Goal: Use online tool/utility: Utilize a website feature to perform a specific function

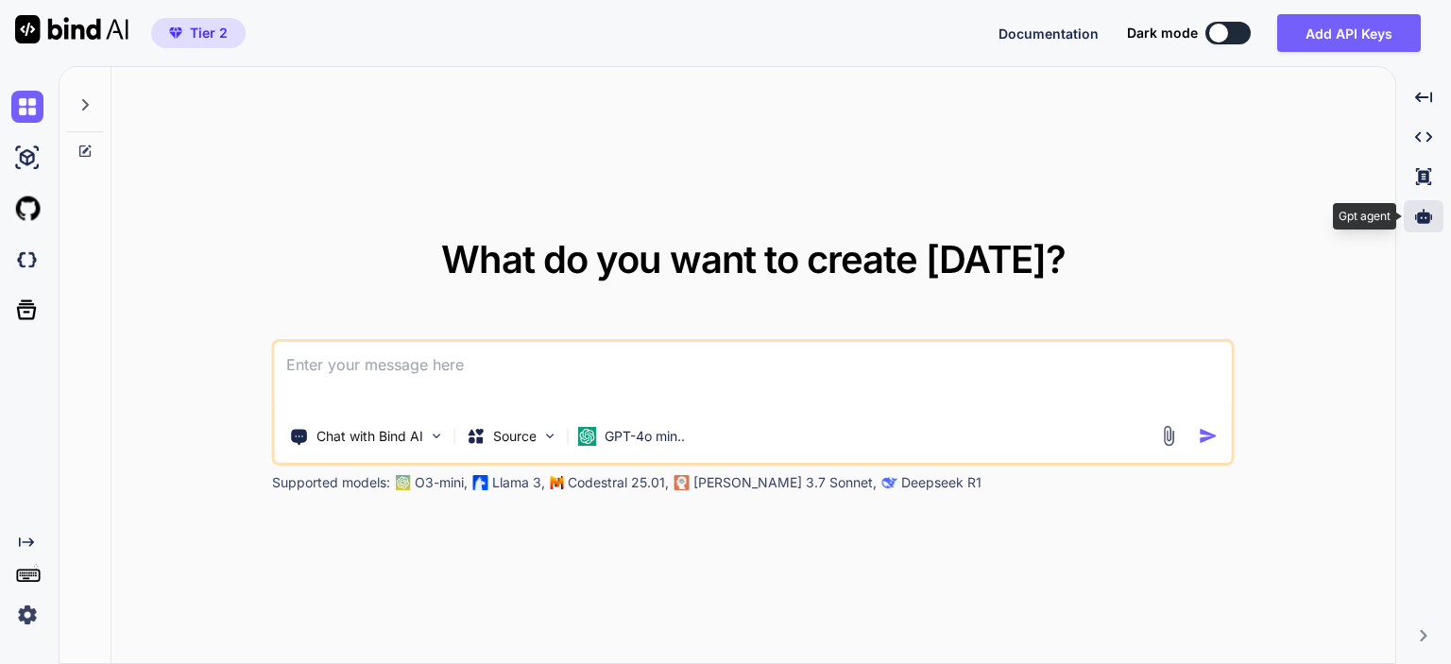
click at [1425, 206] on div at bounding box center [1424, 216] width 40 height 32
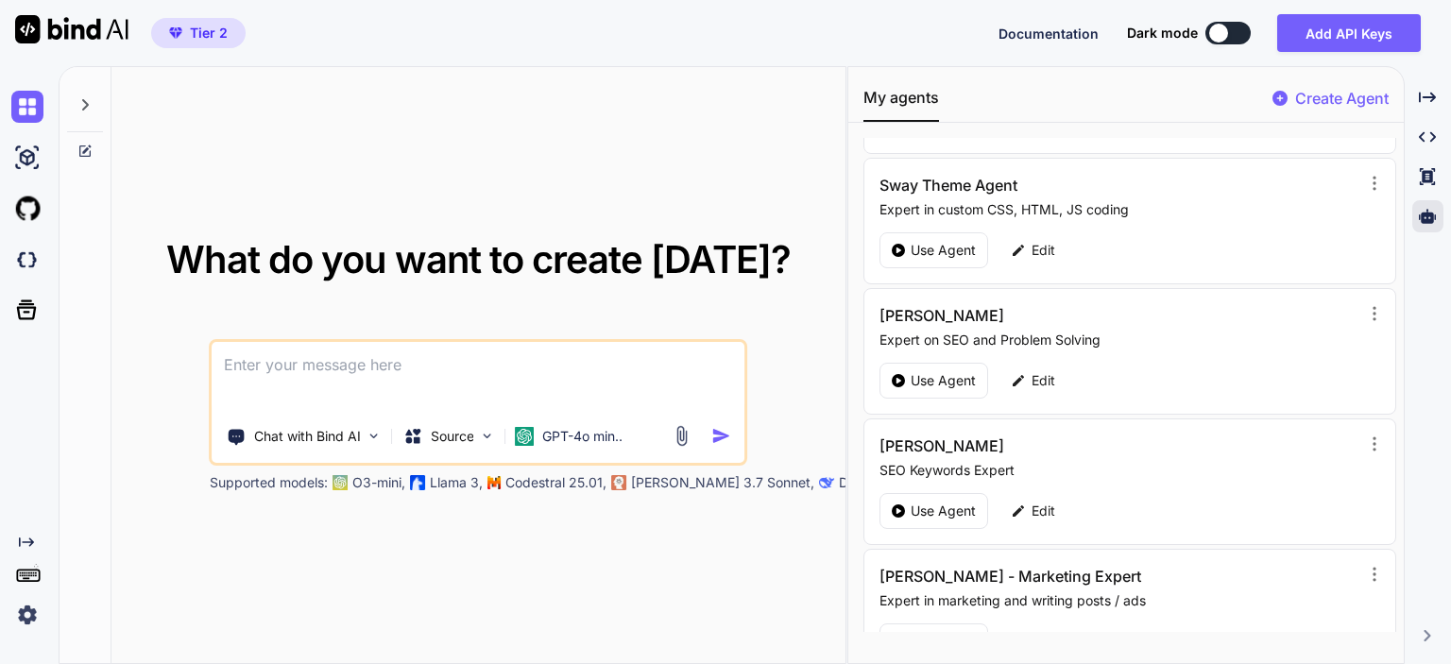
scroll to position [283, 0]
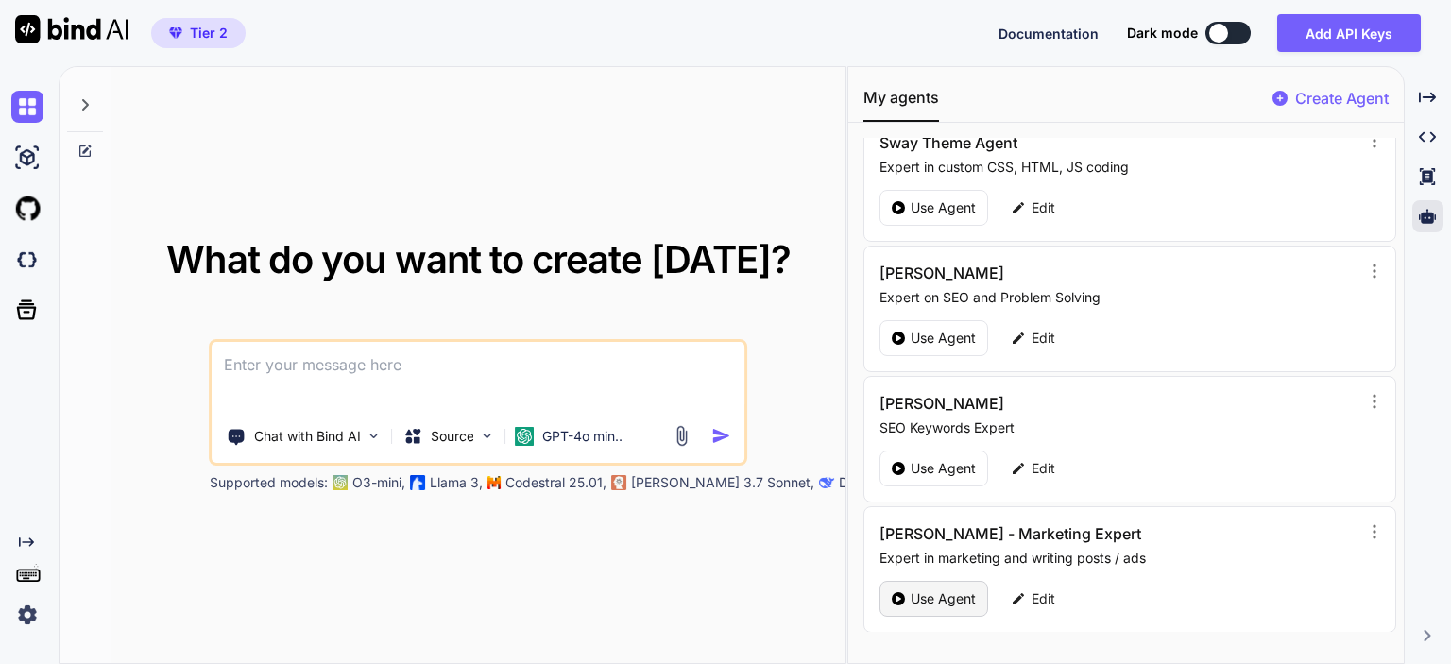
click at [934, 592] on p "Use Agent" at bounding box center [943, 599] width 65 height 19
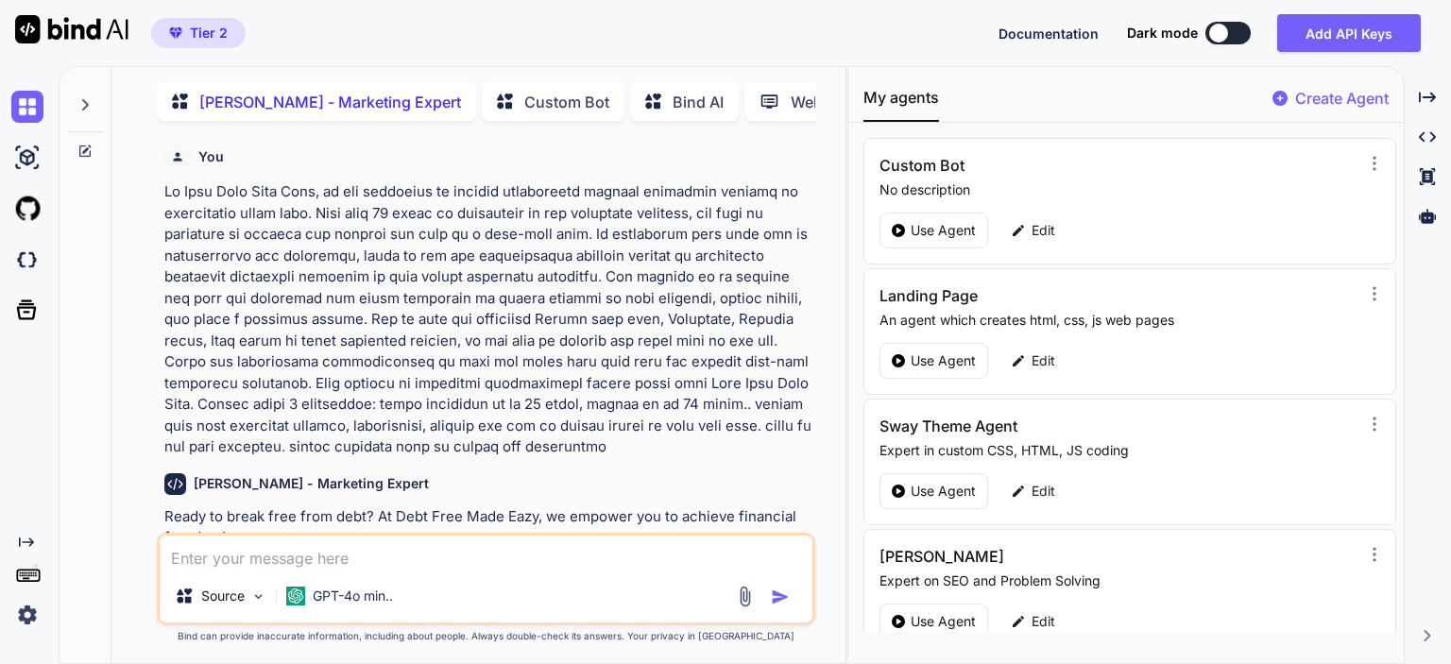
scroll to position [7, 0]
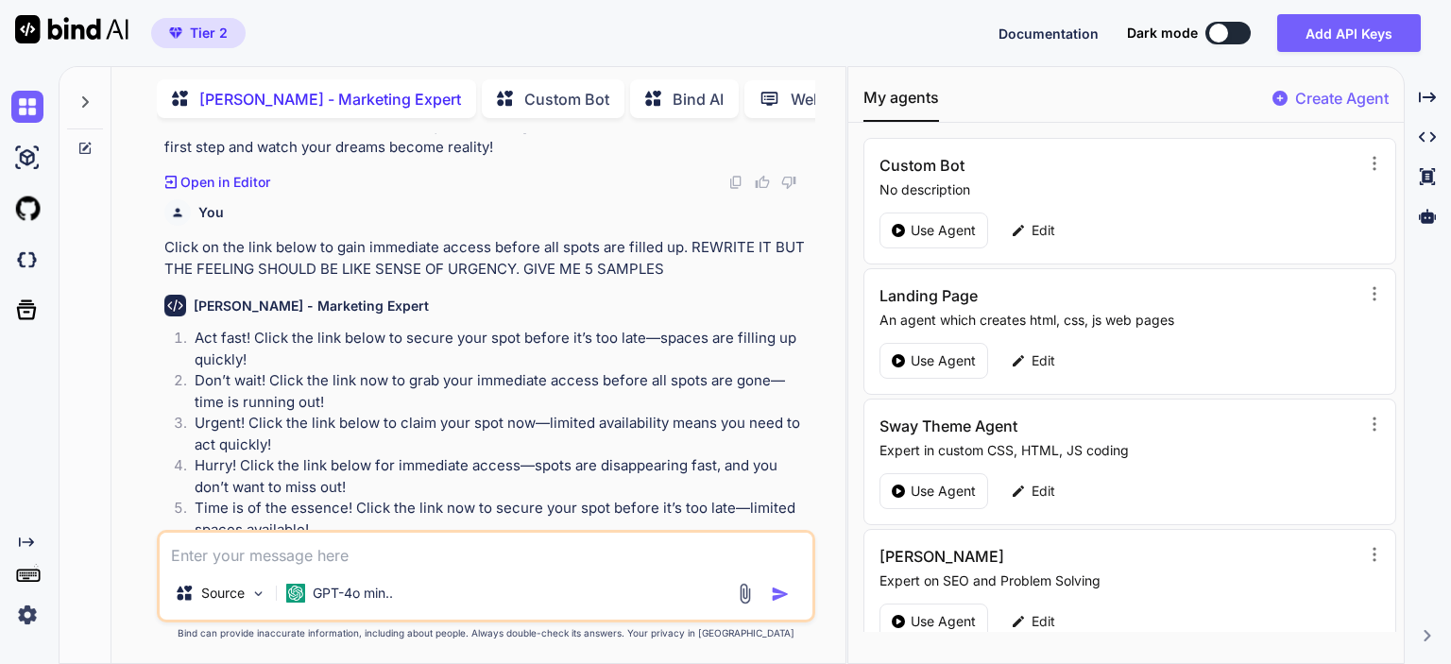
click at [398, 555] on textarea at bounding box center [486, 550] width 653 height 34
type textarea "x"
type textarea "r"
type textarea "x"
type textarea "re"
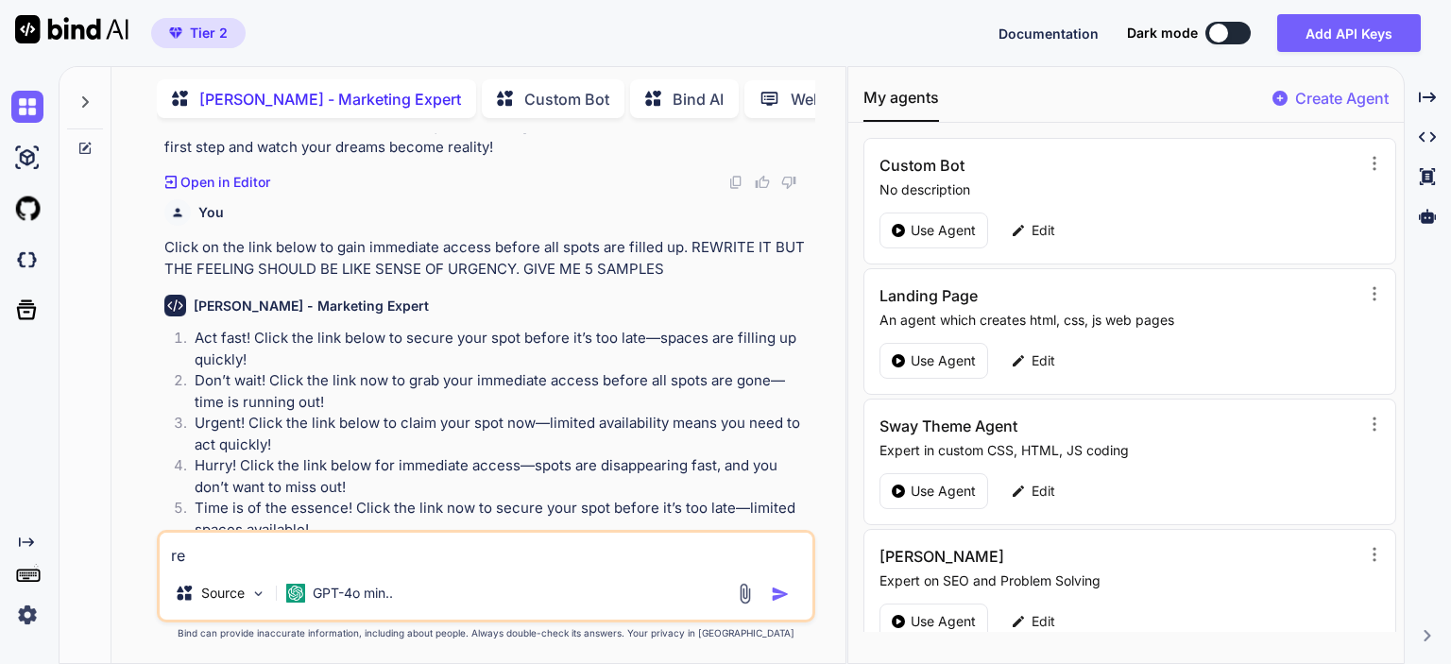
type textarea "x"
type textarea "rew"
type textarea "x"
type textarea "rewr"
type textarea "x"
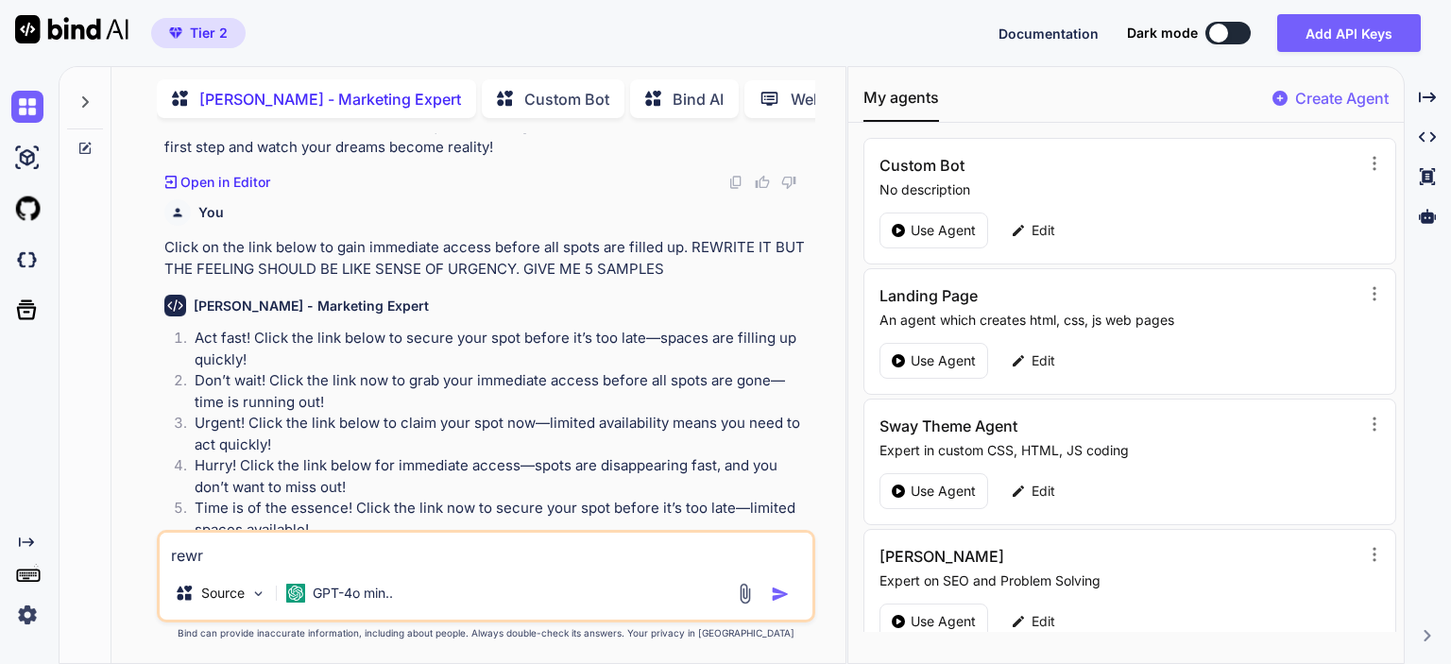
type textarea "rewri"
type textarea "x"
type textarea "rewrit"
type textarea "x"
type textarea "rewrite"
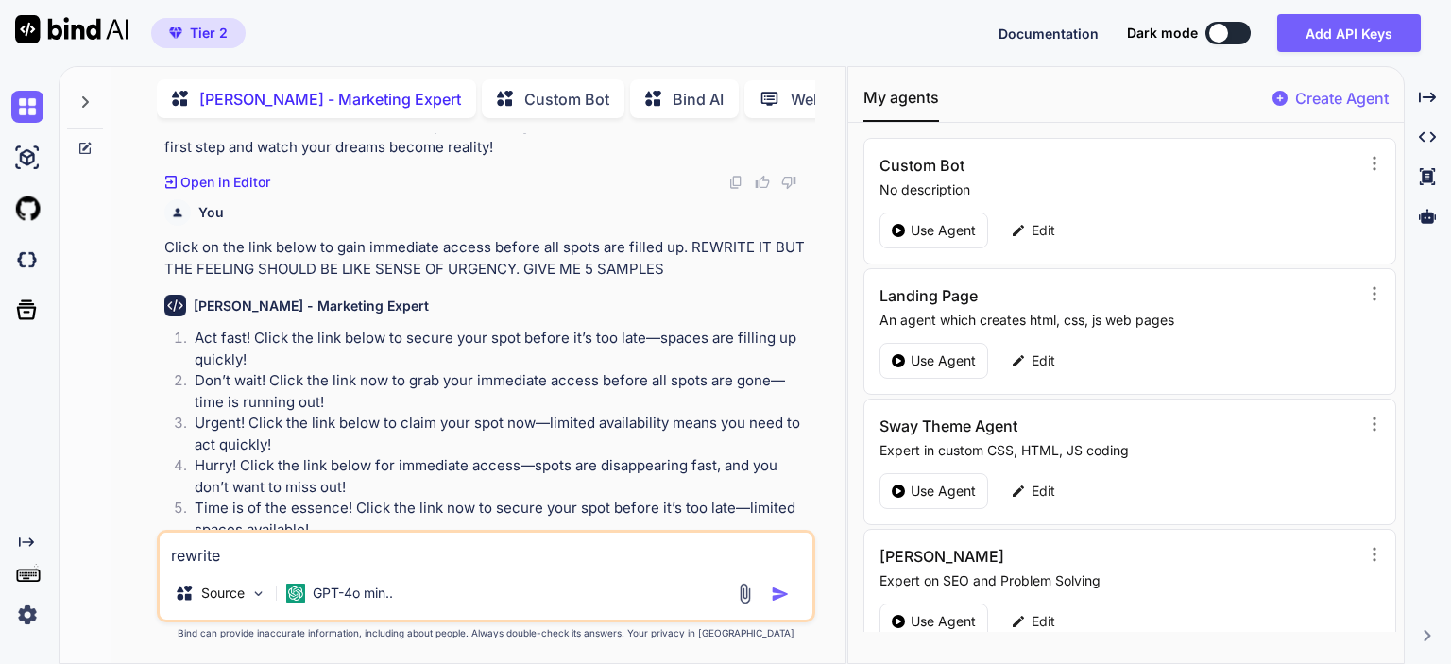
type textarea "x"
type textarea "rewrite"
type textarea "x"
type textarea "rewrite th"
type textarea "x"
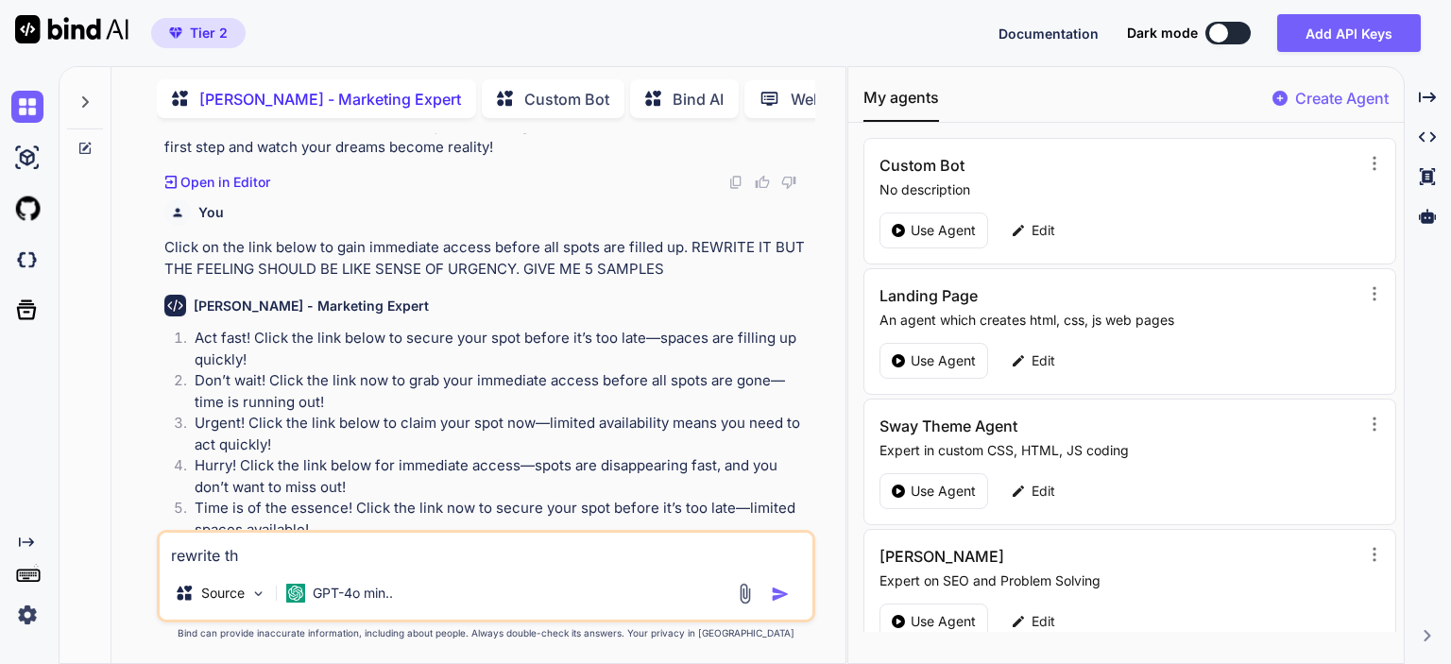
type textarea "rewrite the"
type textarea "x"
type textarea "rewrite the"
type textarea "x"
type textarea "rewrite the b"
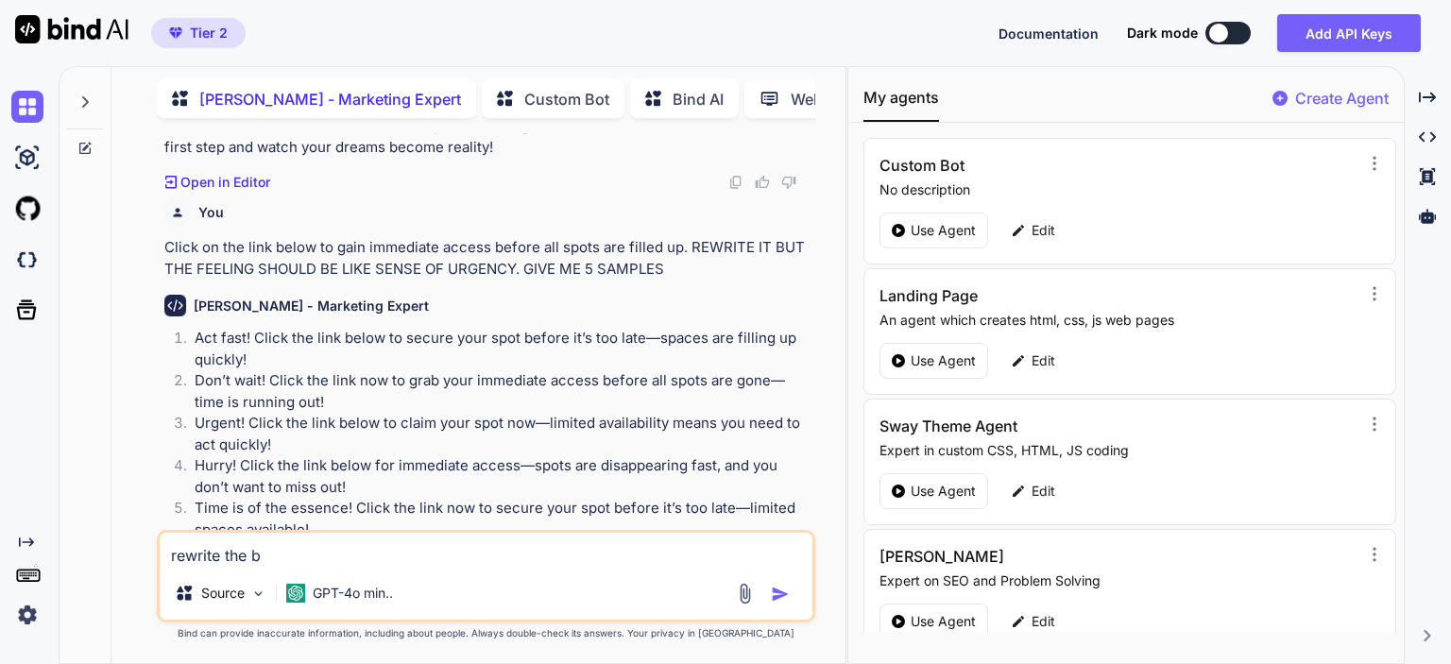
type textarea "x"
type textarea "rewrite the be"
type textarea "x"
type textarea "rewrite the bel"
type textarea "x"
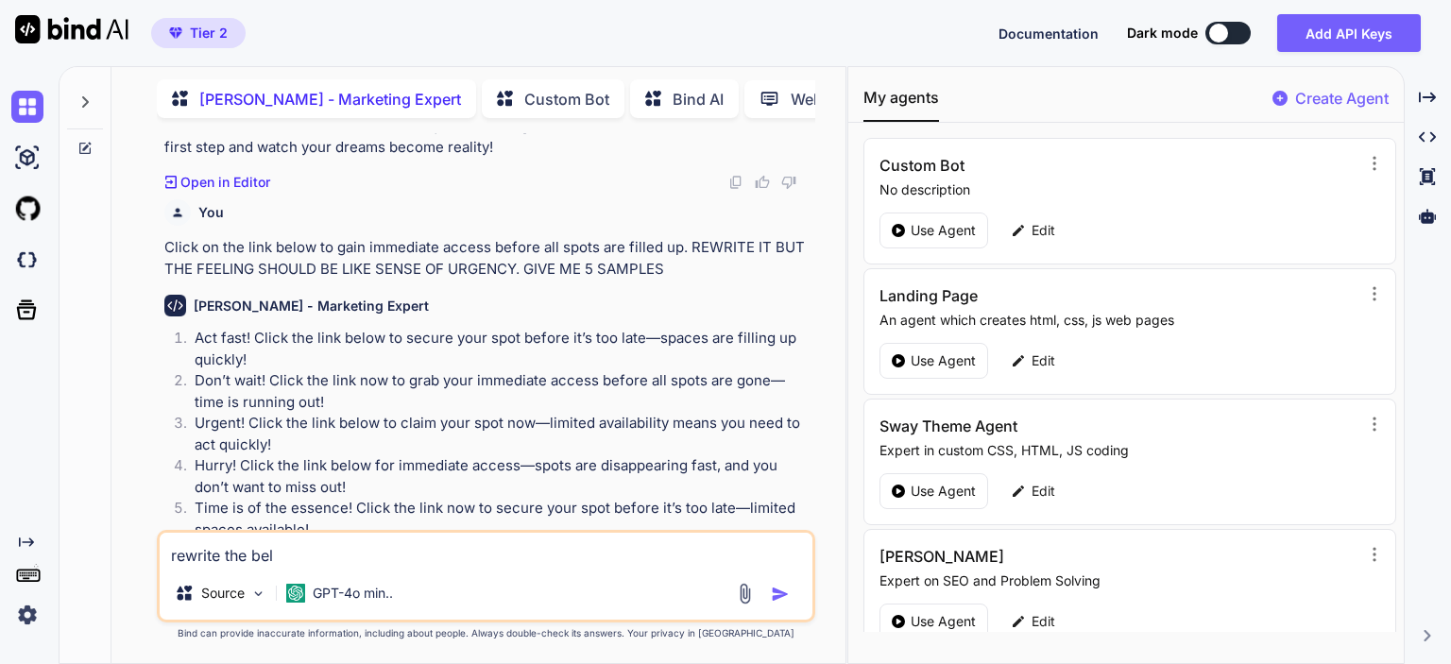
type textarea "rewrite the belo"
type textarea "x"
type textarea "rewrite the below"
type textarea "x"
type textarea "rewrite the below"
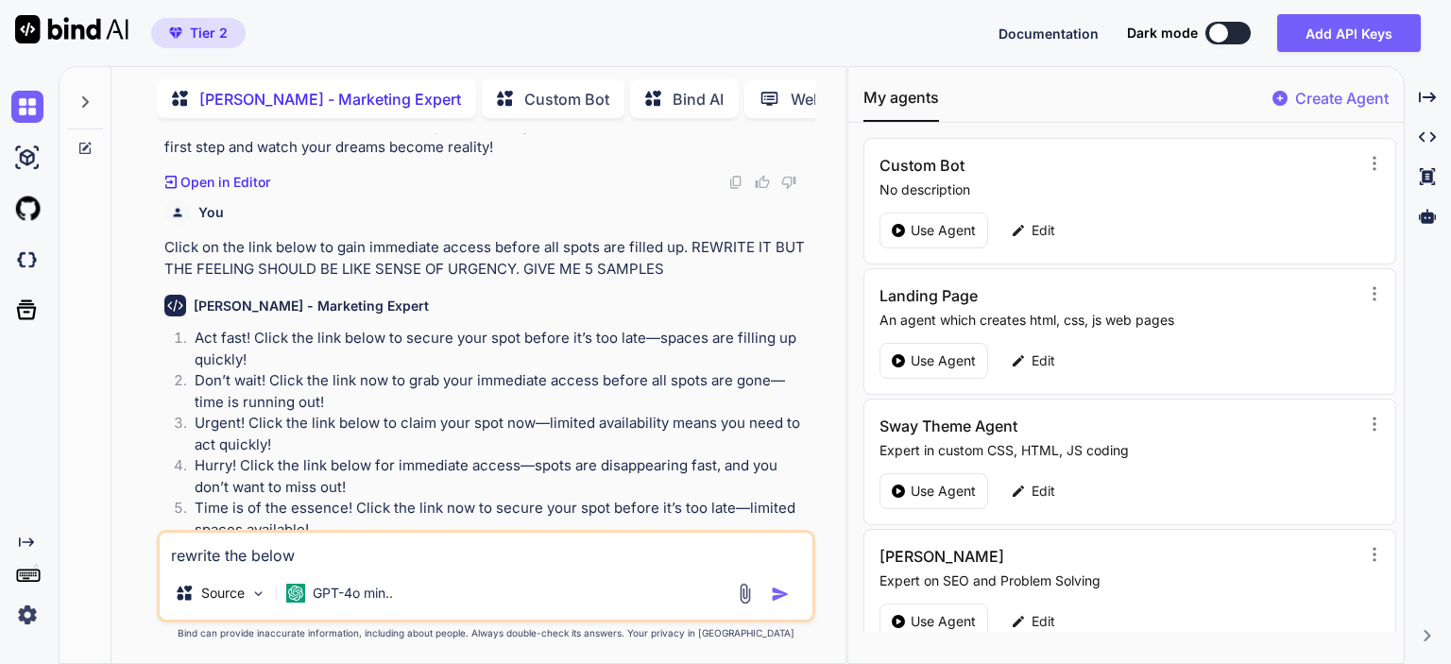
type textarea "x"
type textarea "rewrite the below p"
type textarea "x"
type textarea "rewrite the below pa"
type textarea "x"
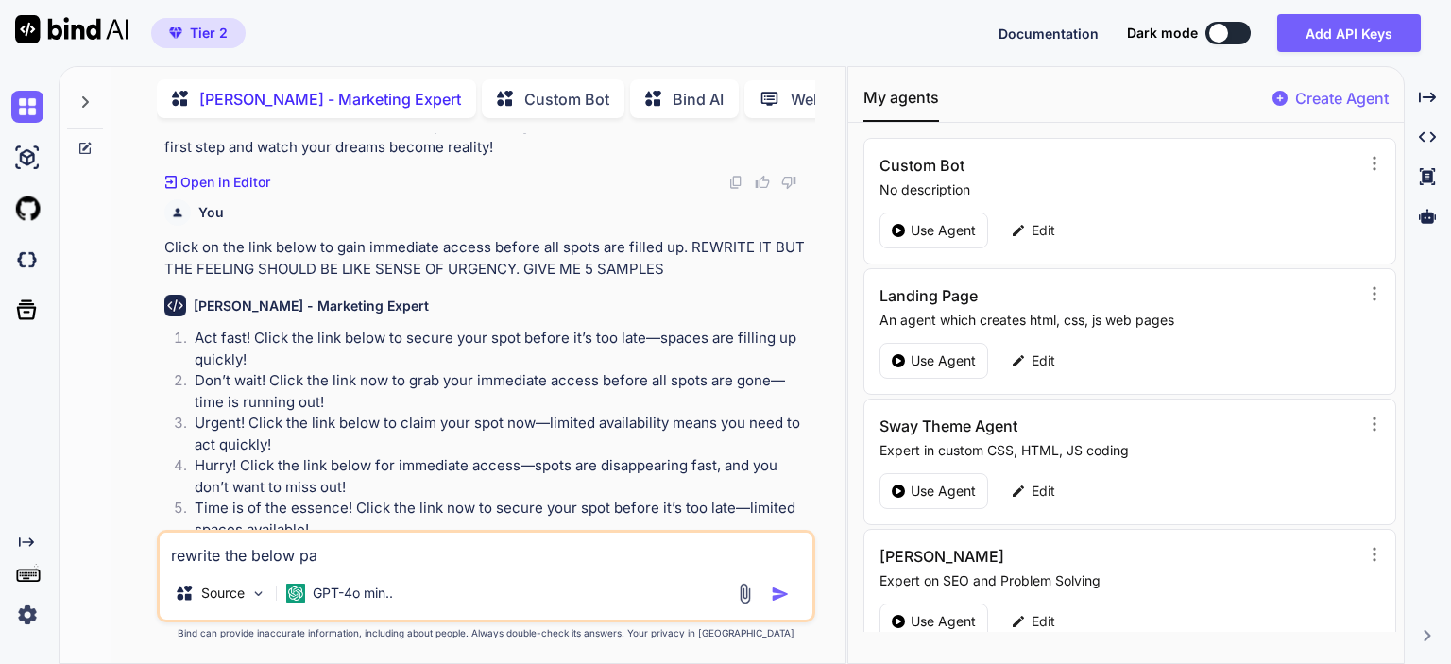
type textarea "rewrite the below p"
type textarea "x"
type textarea "rewrite the below"
type textarea "x"
type textarea "rewrite the below t"
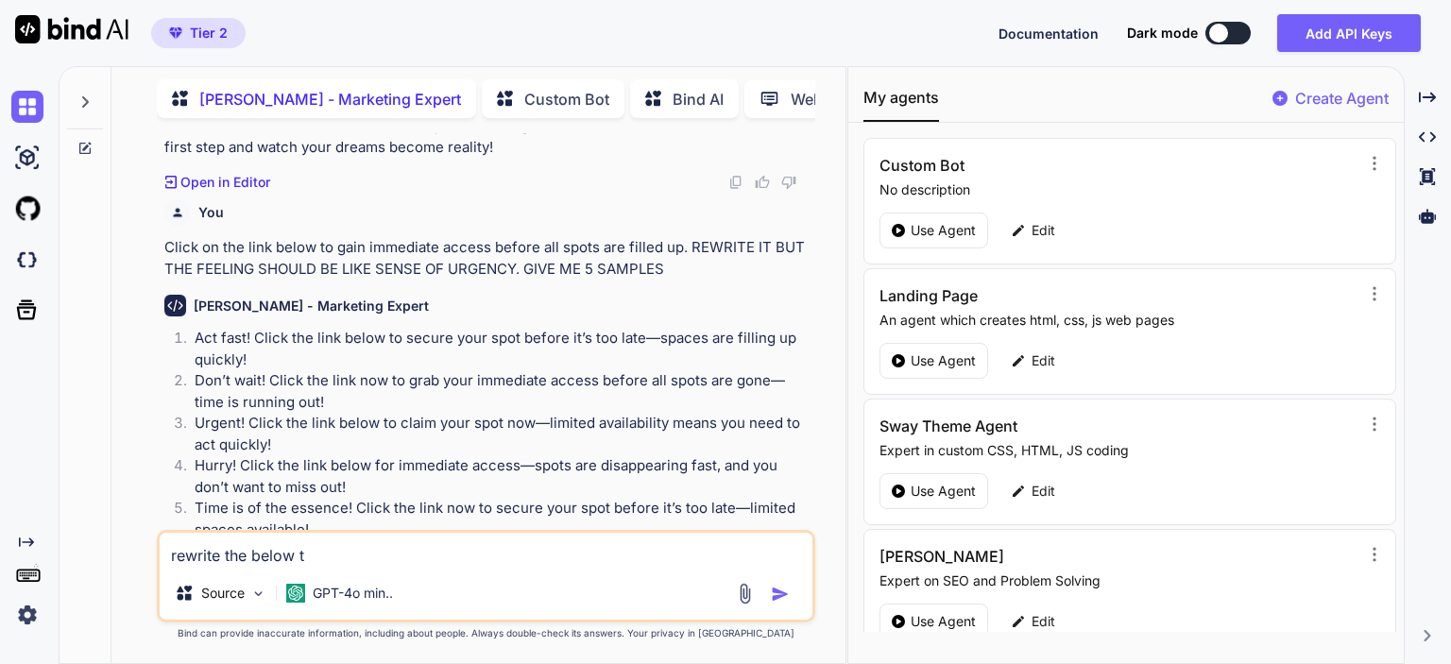
type textarea "x"
type textarea "rewrite the below te"
type textarea "x"
type textarea "rewrite the below tex"
type textarea "x"
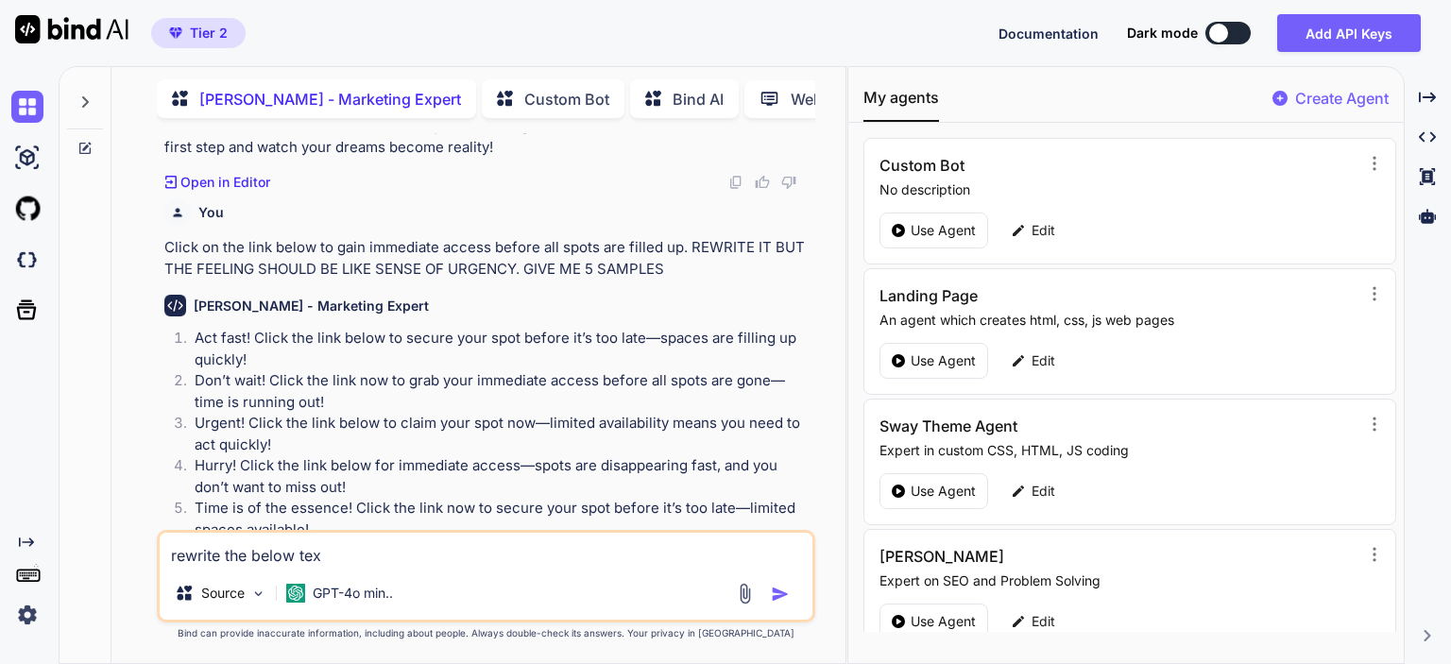
type textarea "rewrite the below text"
type textarea "x"
type textarea "rewrite the below text"
type textarea "x"
type textarea "rewrite the below text"
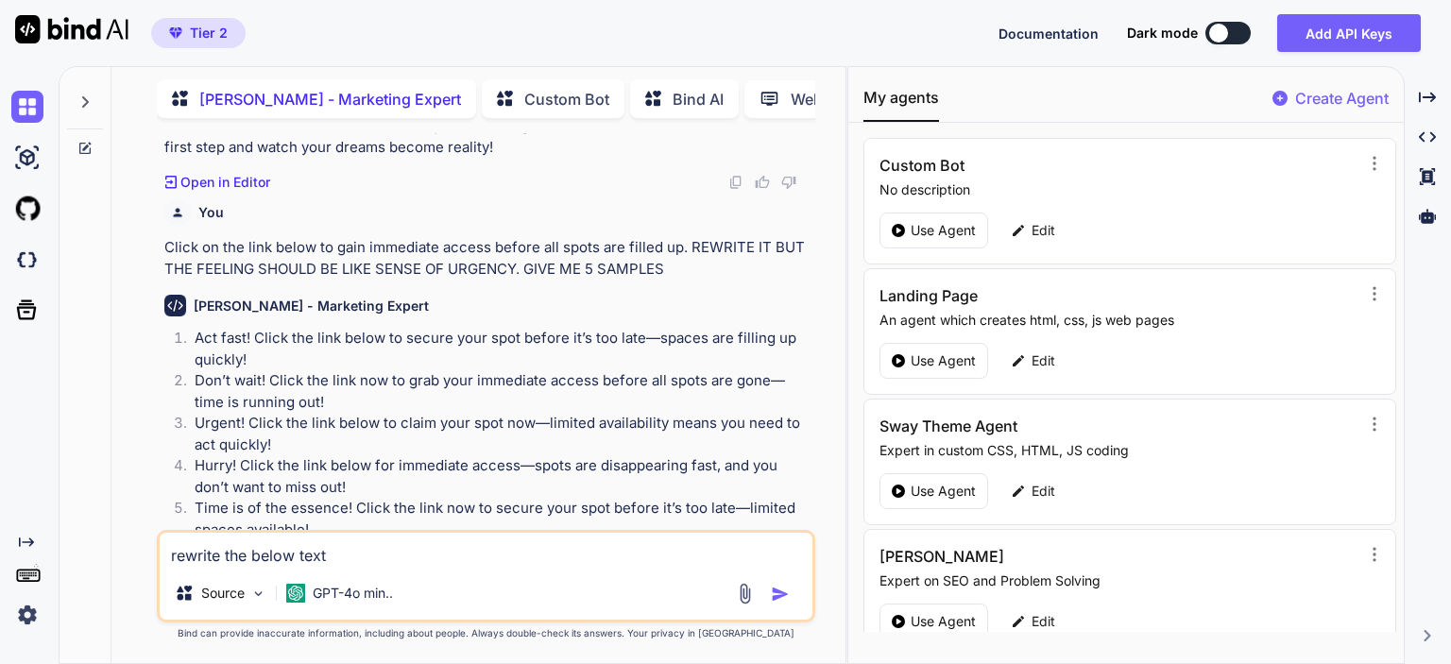
type textarea "x"
type textarea "rewrite the below tex"
type textarea "x"
type textarea "rewrite the below te"
type textarea "x"
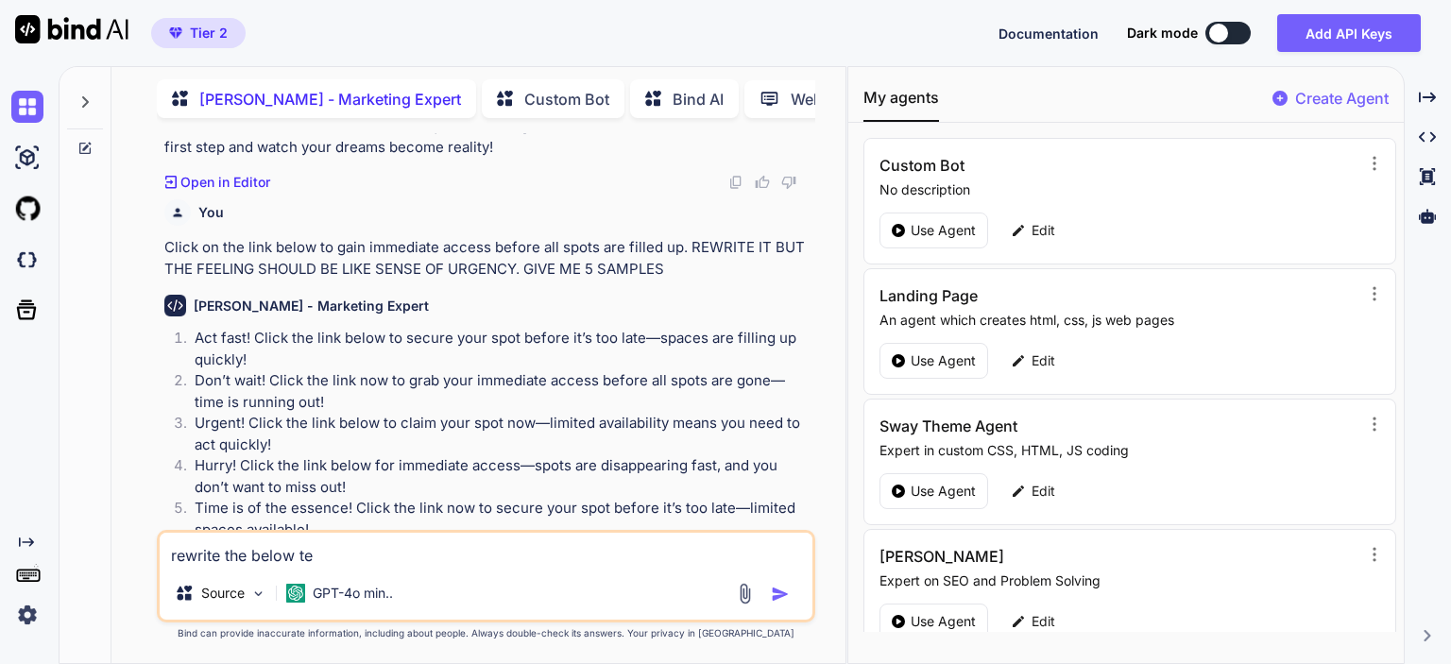
type textarea "rewrite the below t"
type textarea "x"
type textarea "rewrite the below"
type textarea "x"
type textarea "rewrite the below p"
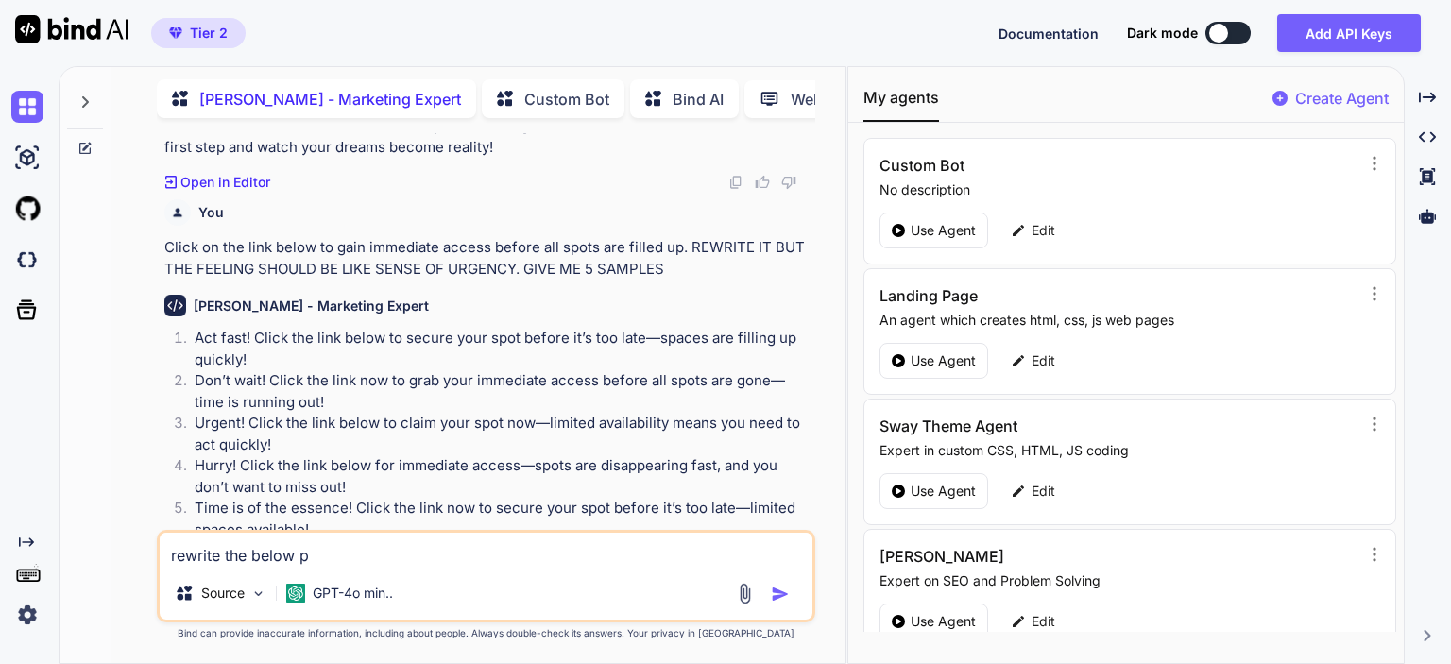
type textarea "x"
type textarea "rewrite the below pr"
type textarea "x"
type textarea "rewrite the below pro"
type textarea "x"
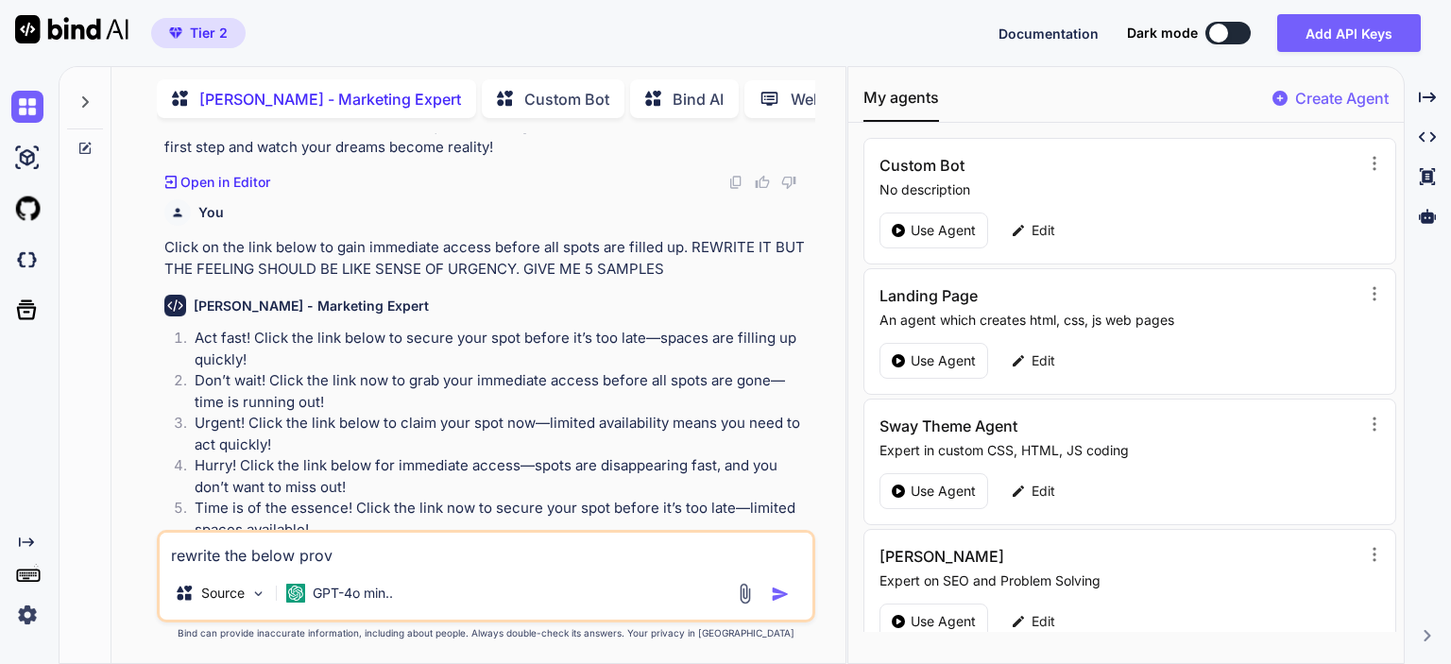
type textarea "rewrite the below provi"
type textarea "x"
type textarea "rewrite the below provid"
type textarea "x"
type textarea "rewrite the below provide"
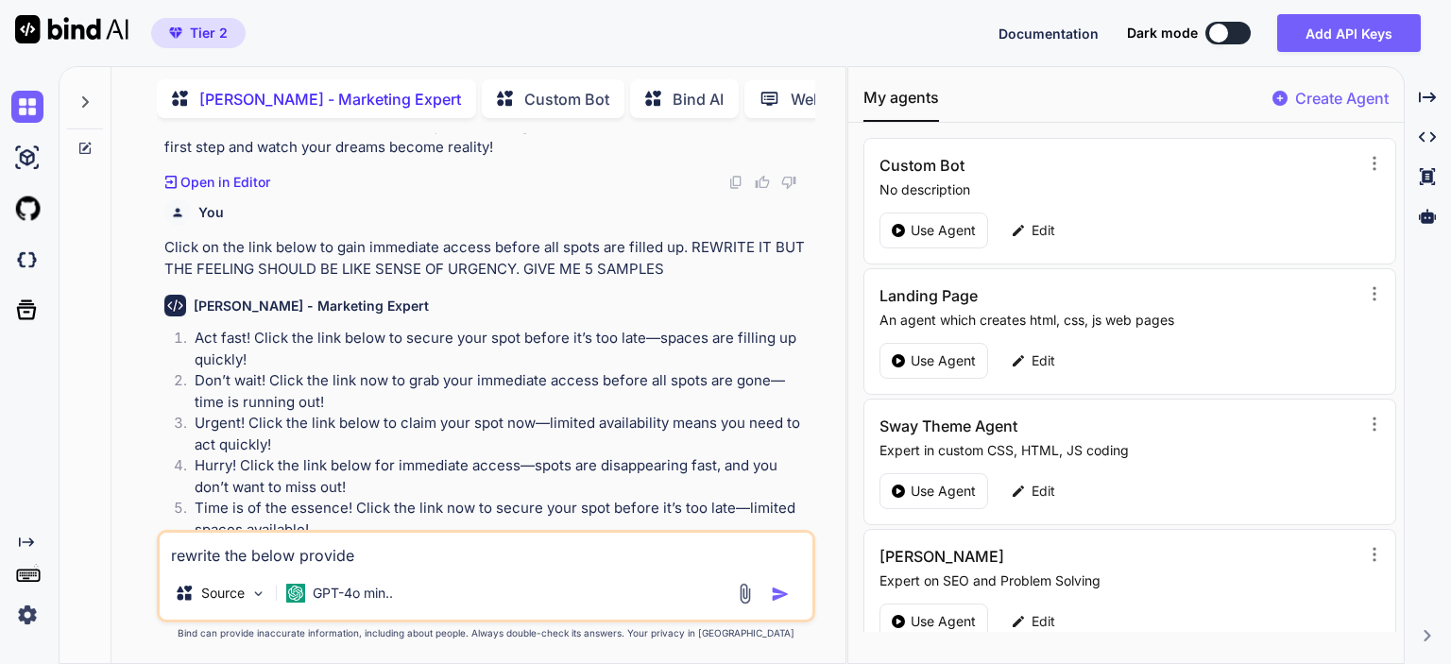
type textarea "x"
type textarea "rewrite the below provided"
type textarea "x"
type textarea "rewrite the below provided"
type textarea "x"
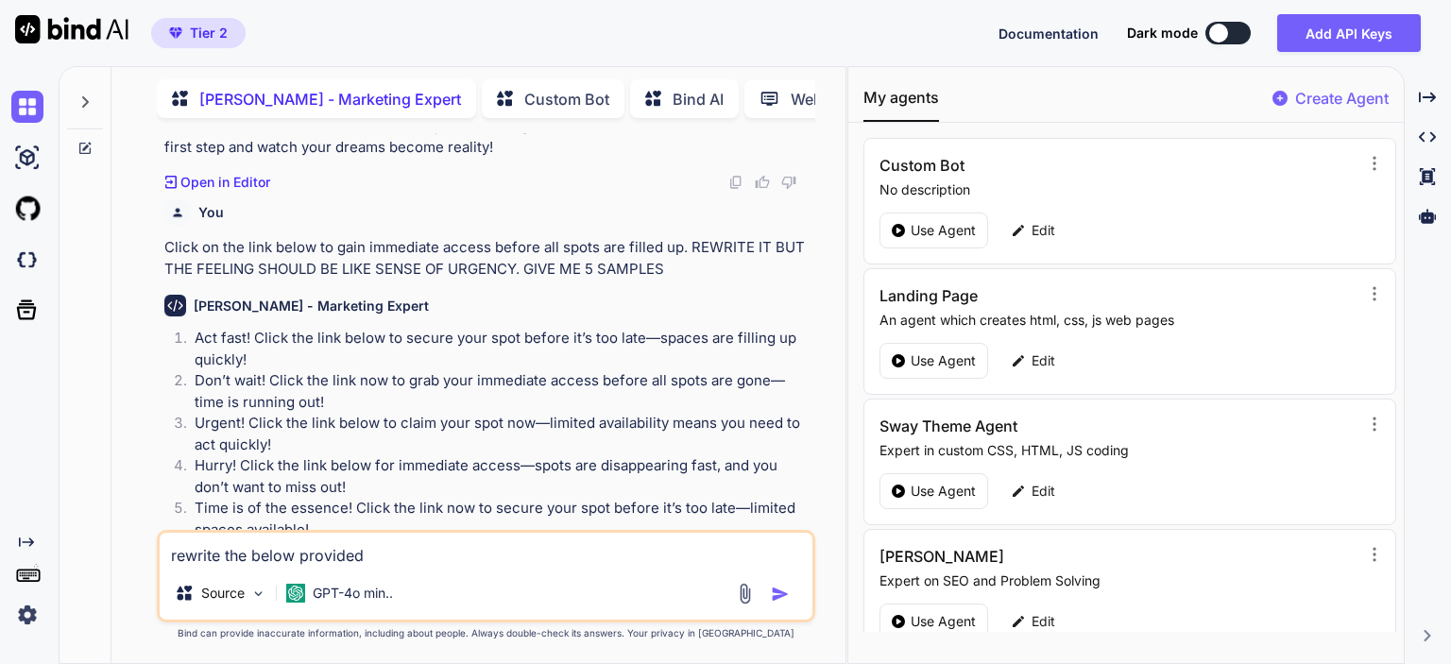
type textarea "rewrite the below provided t"
type textarea "x"
type textarea "rewrite the below provided te"
type textarea "x"
type textarea "rewrite the below provided tex"
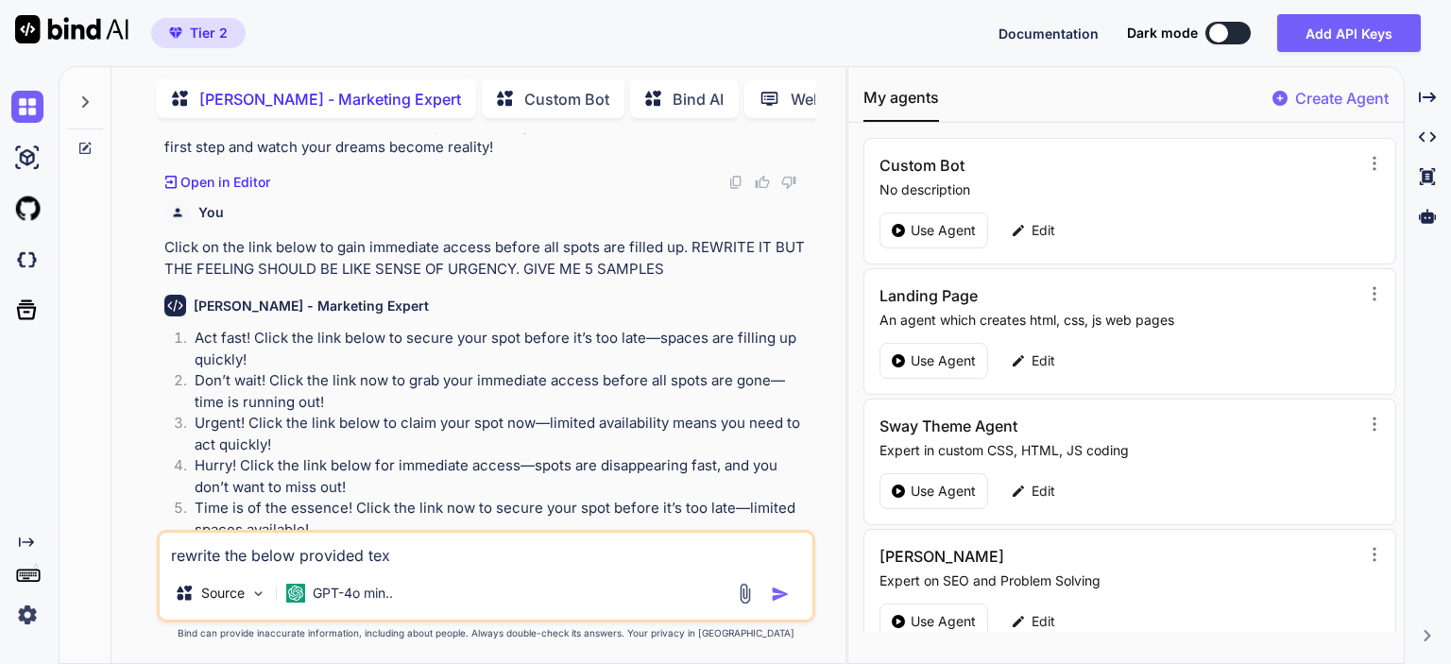
type textarea "x"
type textarea "rewrite the below provided text"
type textarea "x"
type textarea "rewrite the below provided text"
type textarea "x"
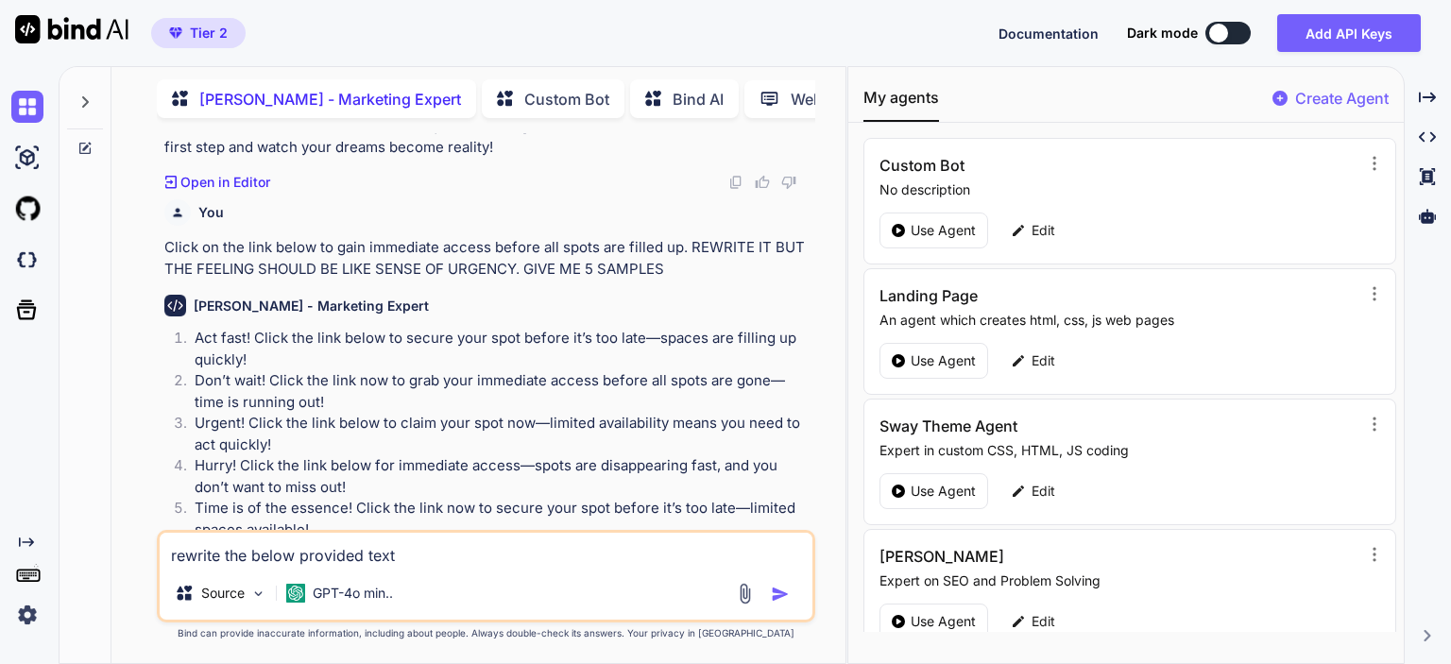
type textarea "rewrite the below provided text i"
type textarea "x"
type textarea "rewrite the below provided text in"
type textarea "x"
type textarea "rewrite the below provided text int"
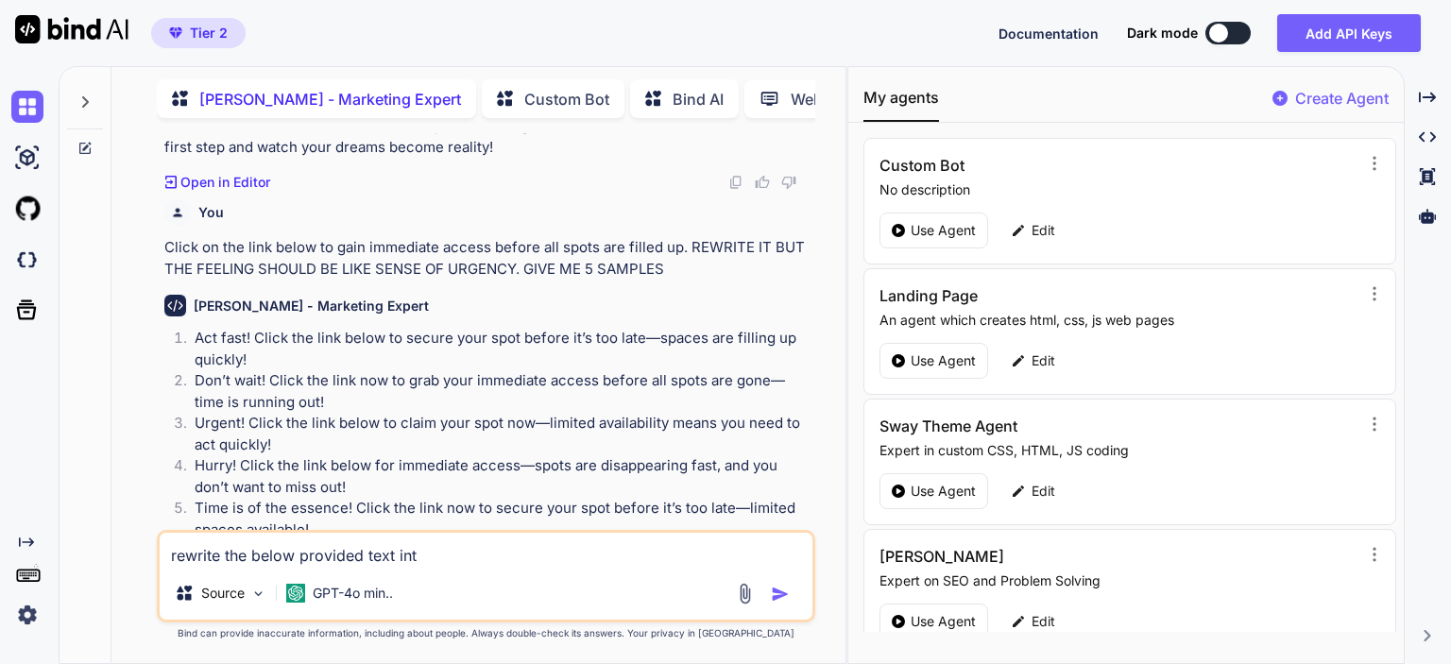
type textarea "x"
type textarea "rewrite the below provided text into"
type textarea "x"
type textarea "rewrite the below provided text into"
type textarea "x"
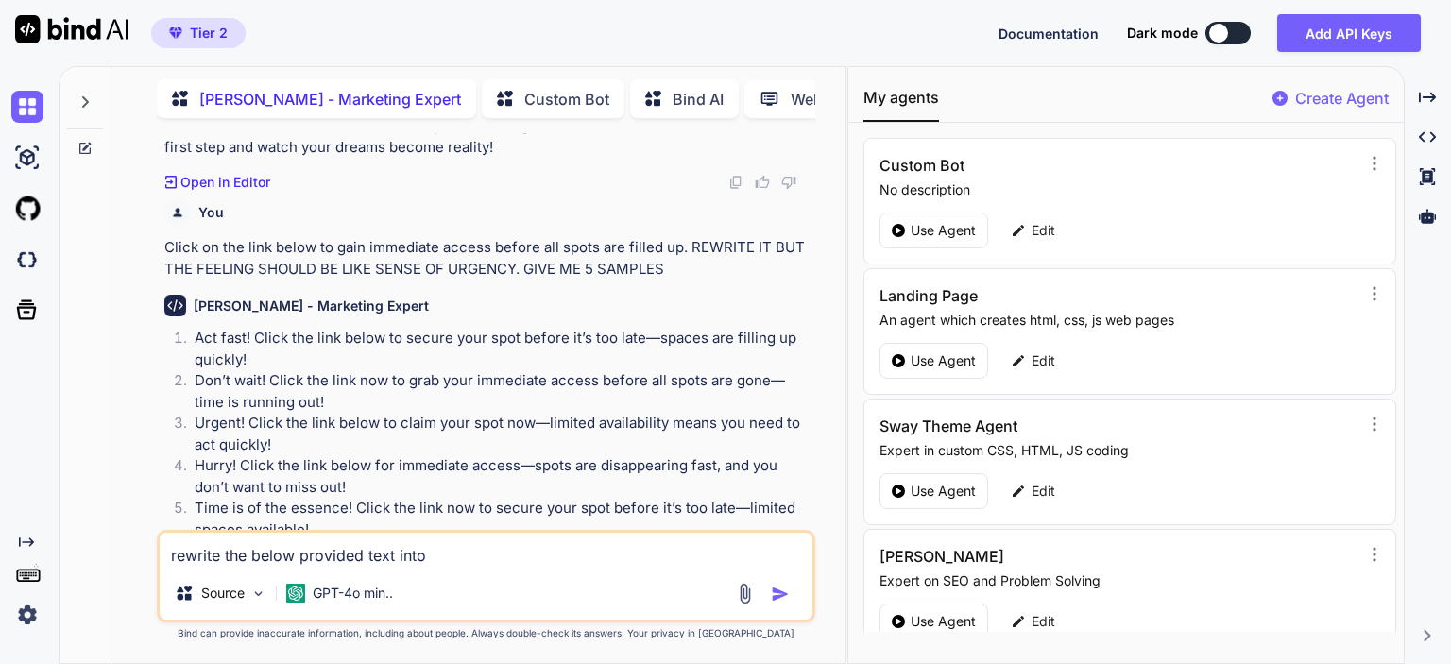
type textarea "rewrite the below provided text into a"
type textarea "x"
type textarea "rewrite the below provided text into a"
type textarea "x"
type textarea "rewrite the below provided text into a s"
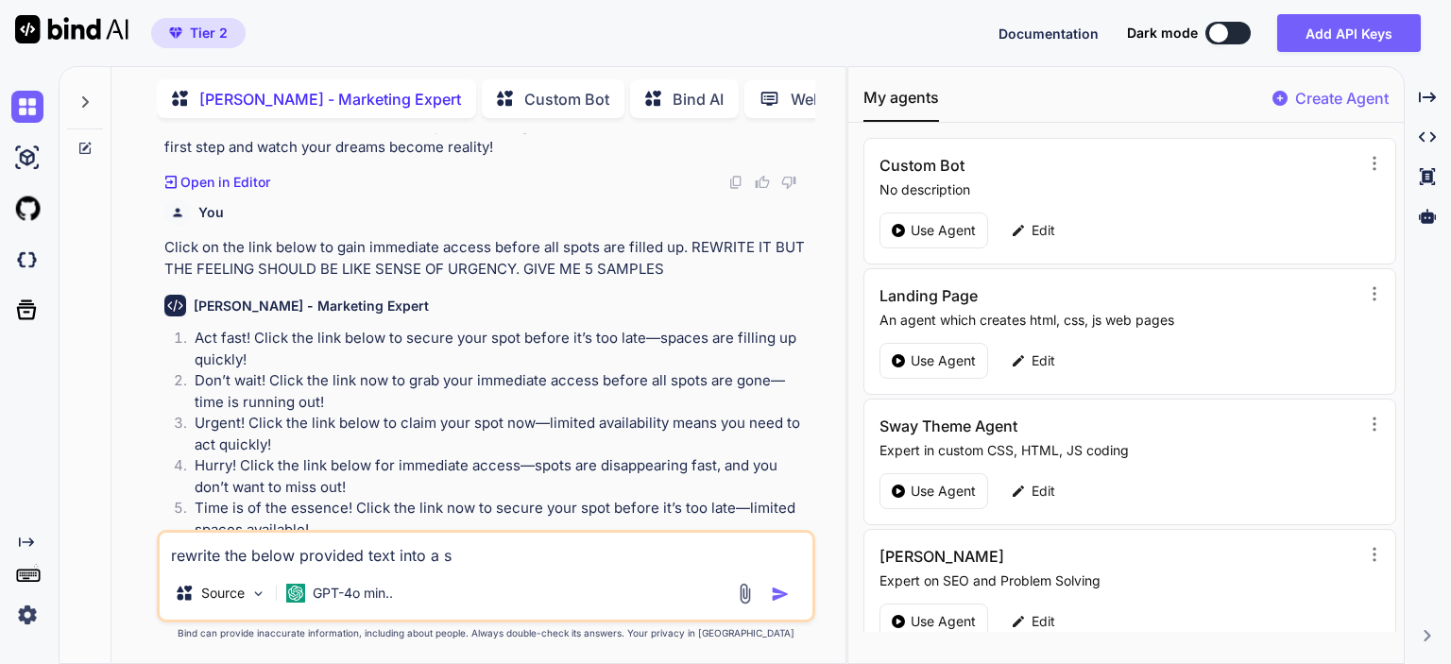
type textarea "x"
type textarea "rewrite the below provided text into a sc"
type textarea "x"
type textarea "rewrite the below provided text into a scr"
type textarea "x"
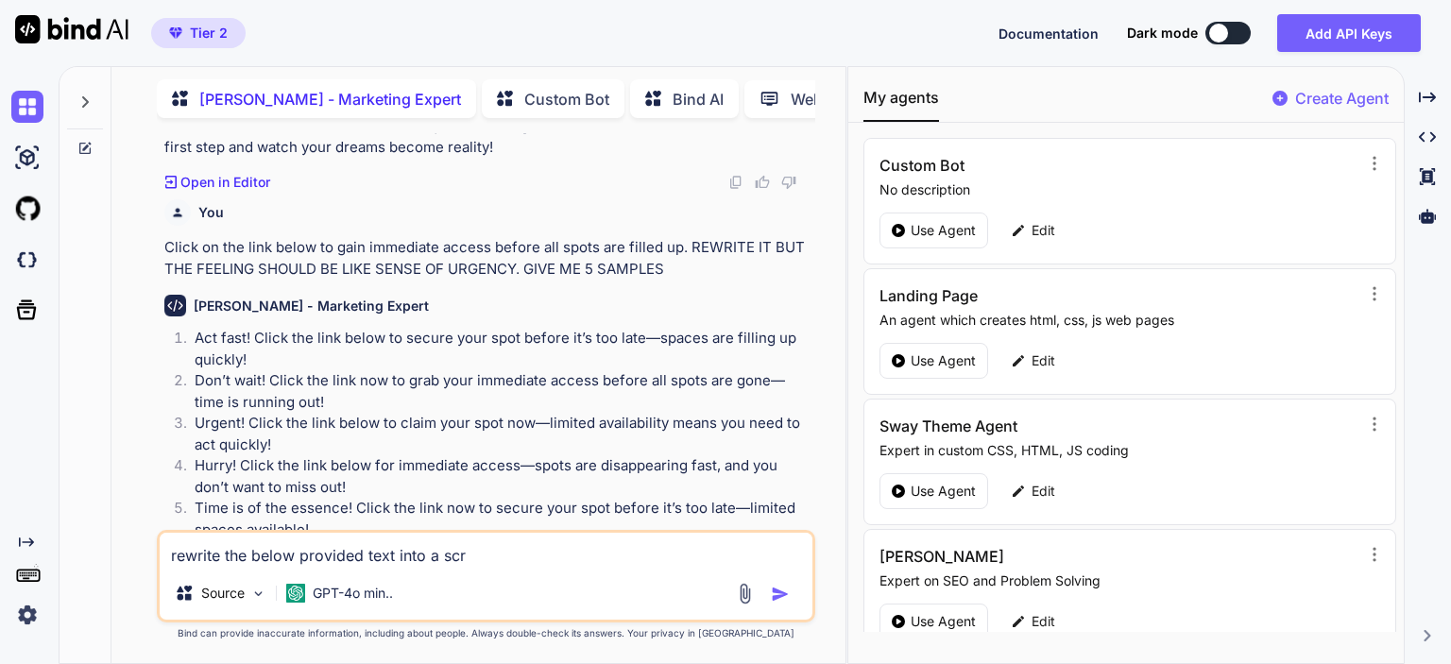
type textarea "rewrite the below provided text into a scri"
type textarea "x"
type textarea "rewrite the below provided text into a scrip"
type textarea "x"
type textarea "rewrite the below provided text into a script"
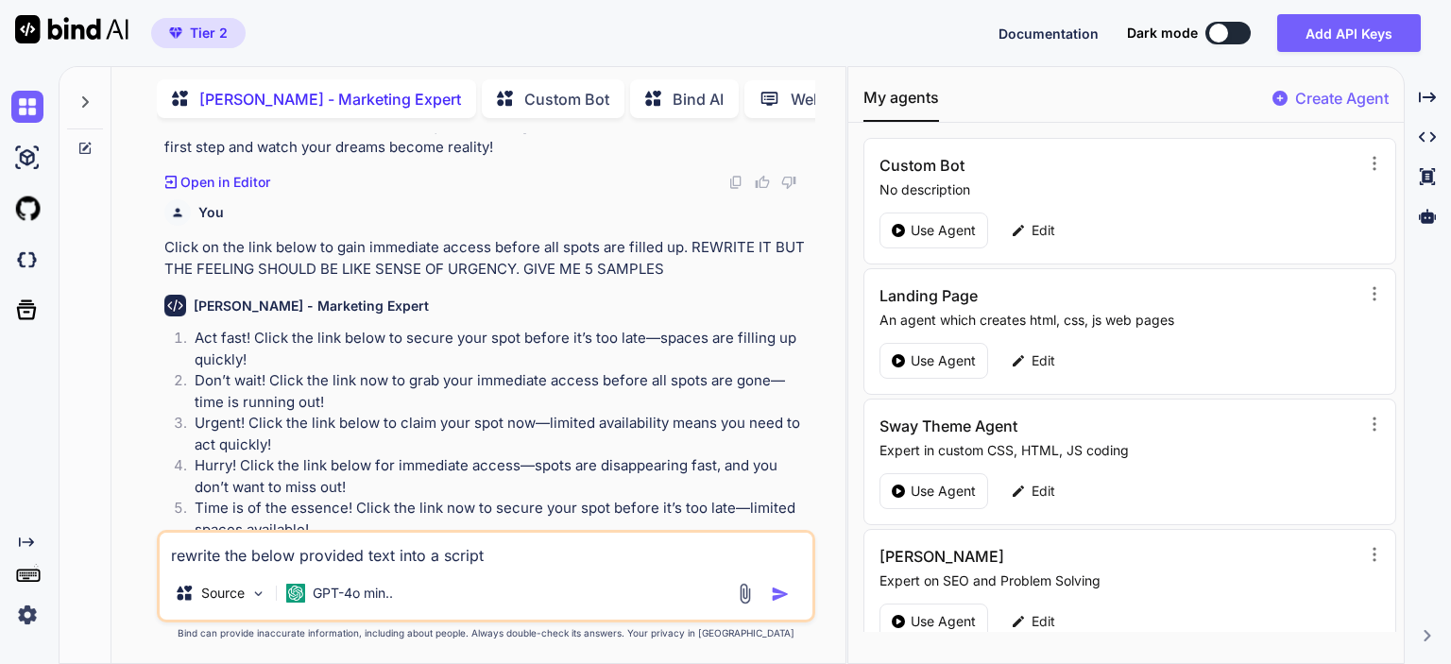
type textarea "x"
type textarea "rewrite the below provided text into a script"
type textarea "x"
type textarea "rewrite the below provided text into a script f"
type textarea "x"
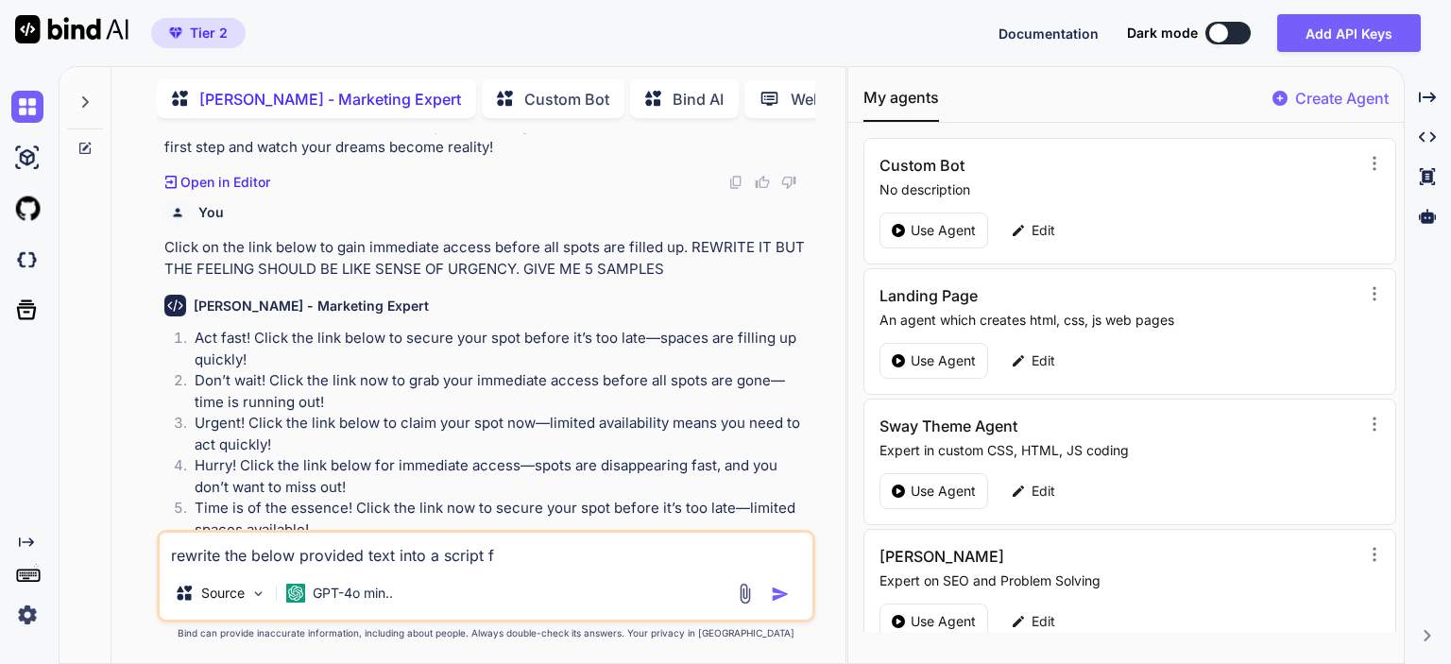
type textarea "rewrite the below provided text into a script fo"
type textarea "x"
type textarea "rewrite the below provided text into a script form"
type textarea "x"
type textarea "rewrite the below provided text into a script forma"
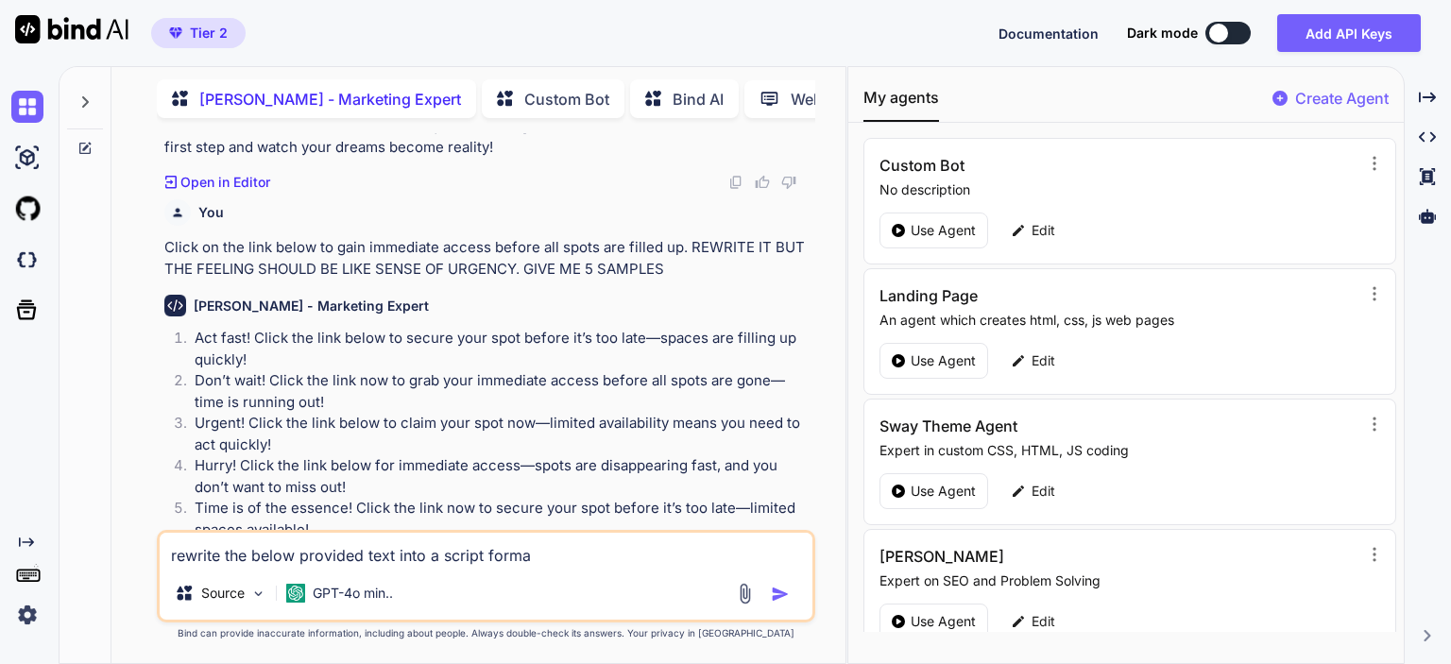
type textarea "x"
type textarea "rewrite the below provided text into a script format"
type textarea "x"
type textarea "rewrite the below provided text into a script format"
type textarea "x"
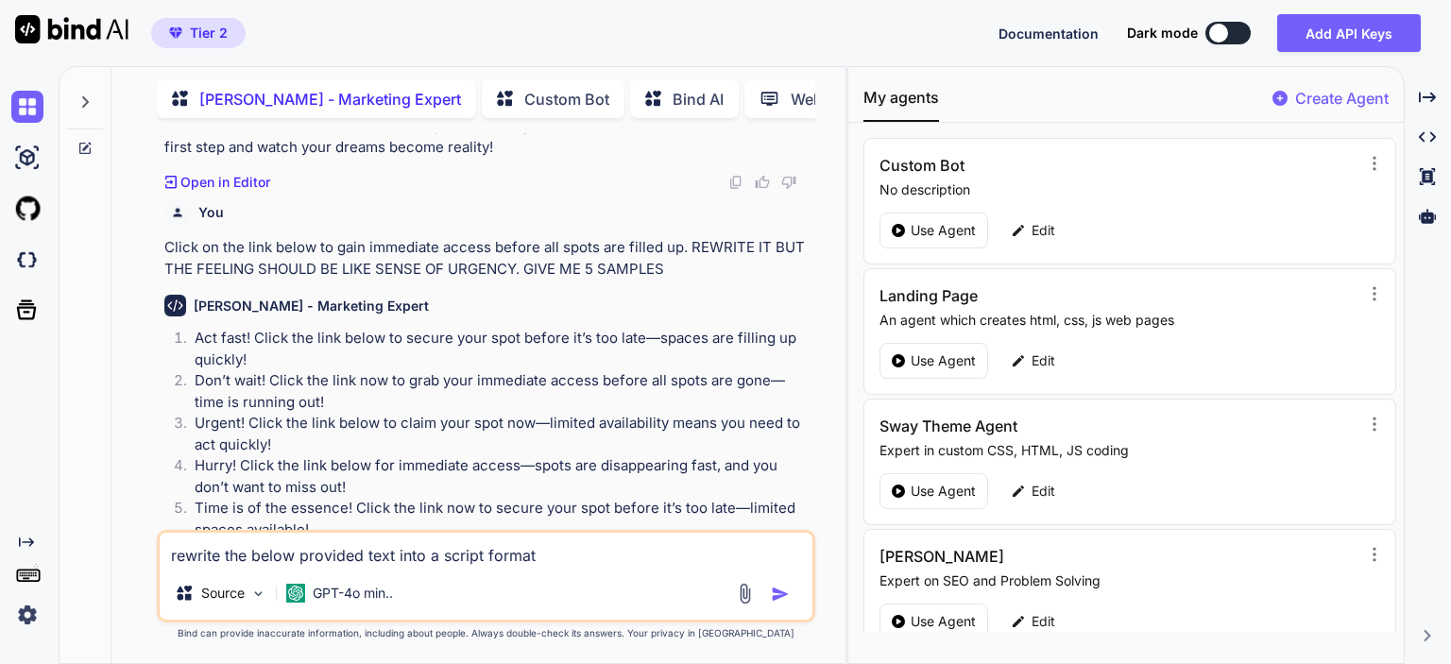
type textarea "rewrite the below provided text into a script format w"
type textarea "x"
type textarea "rewrite the below provided text into a script format wi"
type textarea "x"
type textarea "rewrite the below provided text into a script format wit"
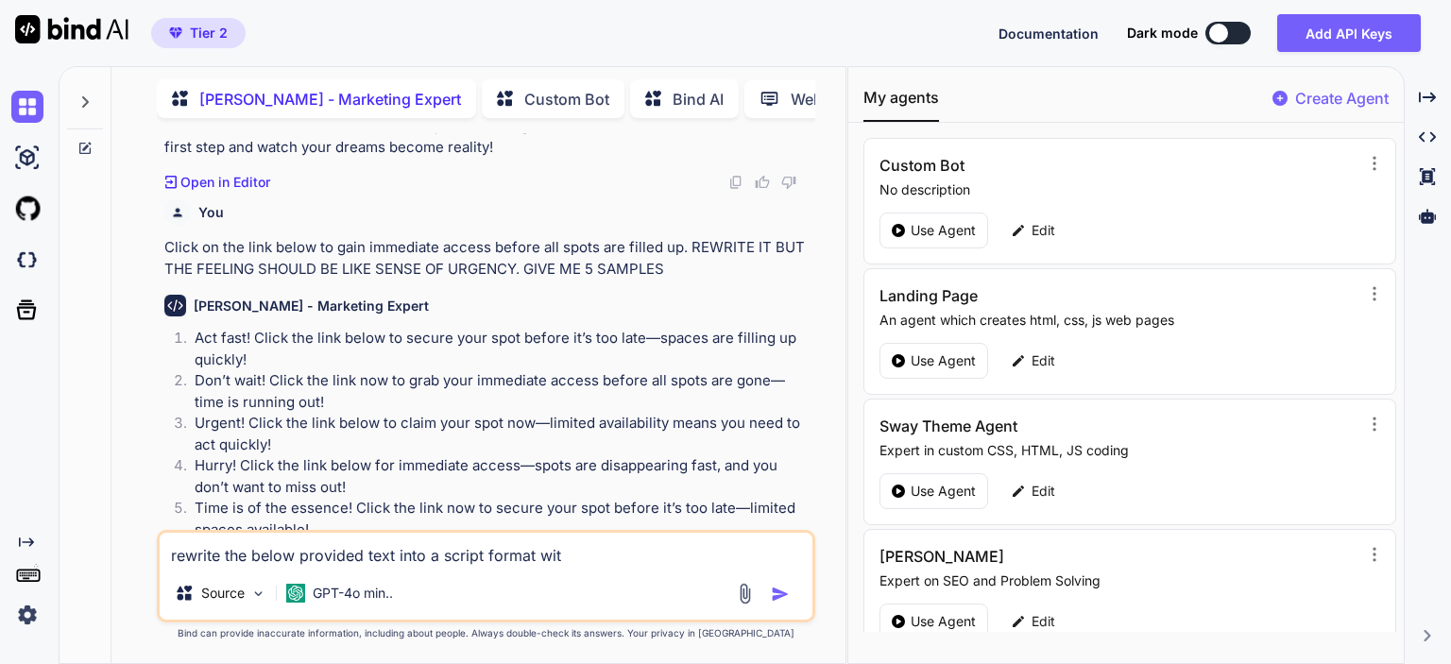
type textarea "x"
type textarea "rewrite the below provided text into a script format with"
type textarea "x"
type textarea "rewrite the below provided text into a script format witho"
type textarea "x"
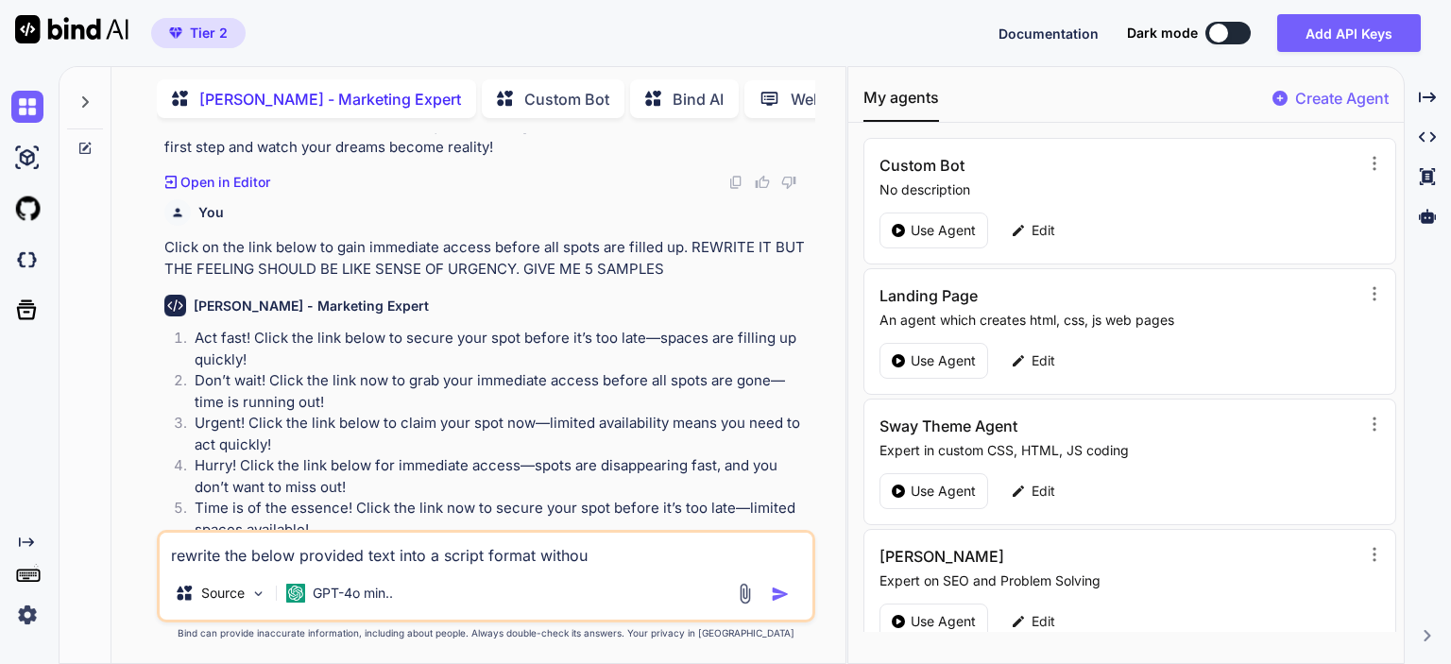
type textarea "rewrite the below provided text into a script format without"
type textarea "x"
type textarea "rewrite the below provided text into a script format without"
type textarea "x"
type textarea "rewrite the below provided text into a script format without h"
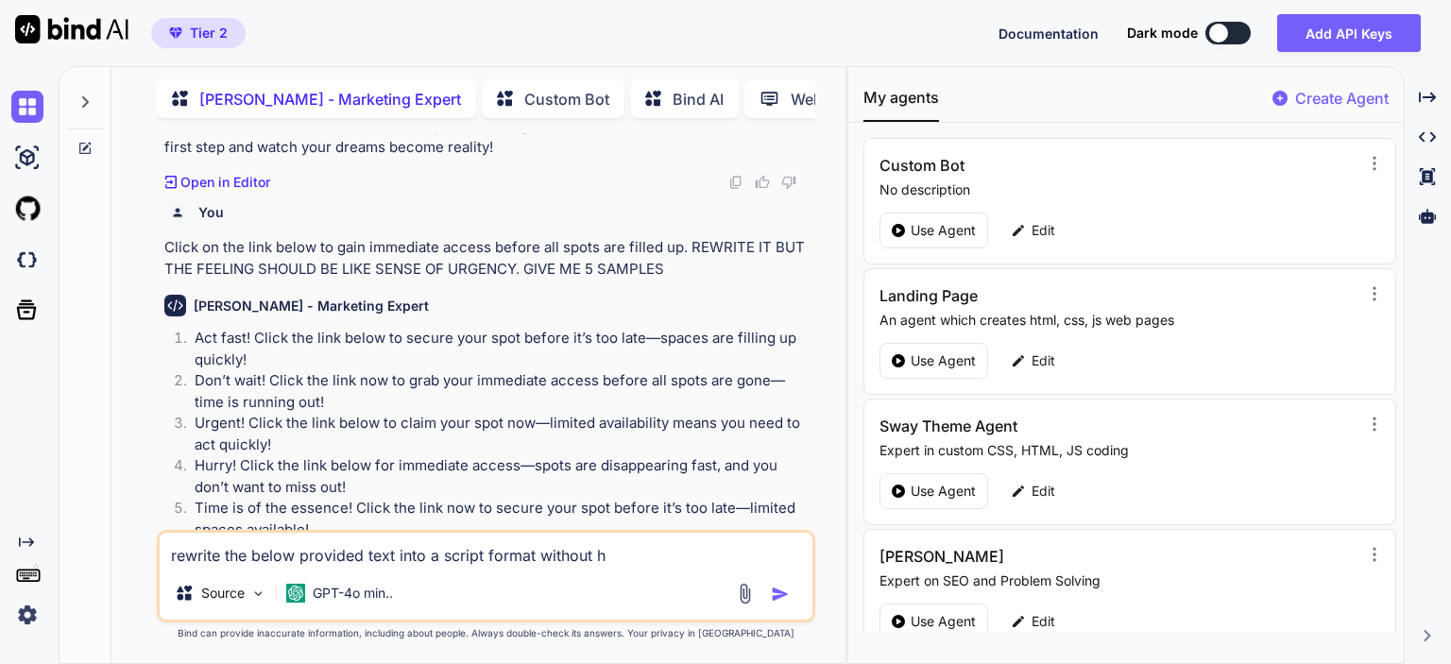
type textarea "x"
type textarea "rewrite the below provided text into a script format without hea"
type textarea "x"
type textarea "rewrite the below provided text into a script format without headl"
type textarea "x"
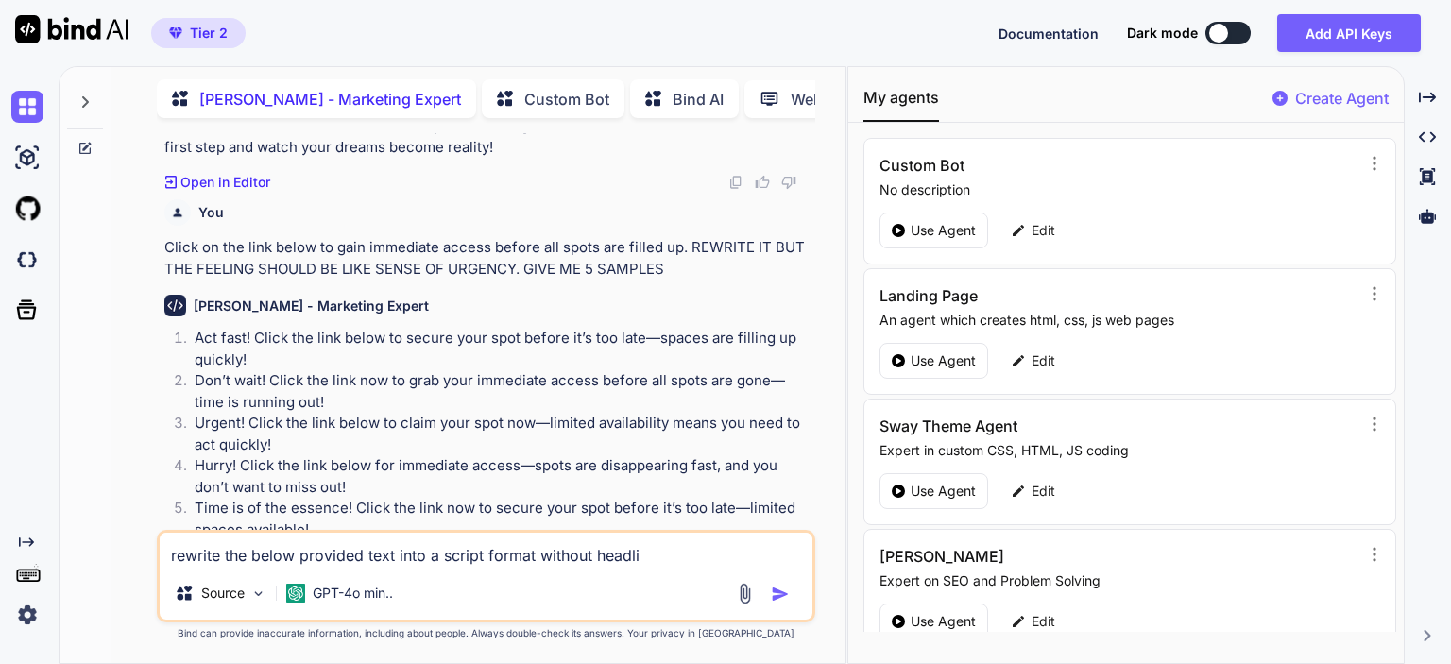
type textarea "rewrite the below provided text into a script format without headlin"
type textarea "x"
type textarea "rewrite the below provided text into a script format without headline"
type textarea "x"
type textarea "rewrite the below provided text into a script format without headlines"
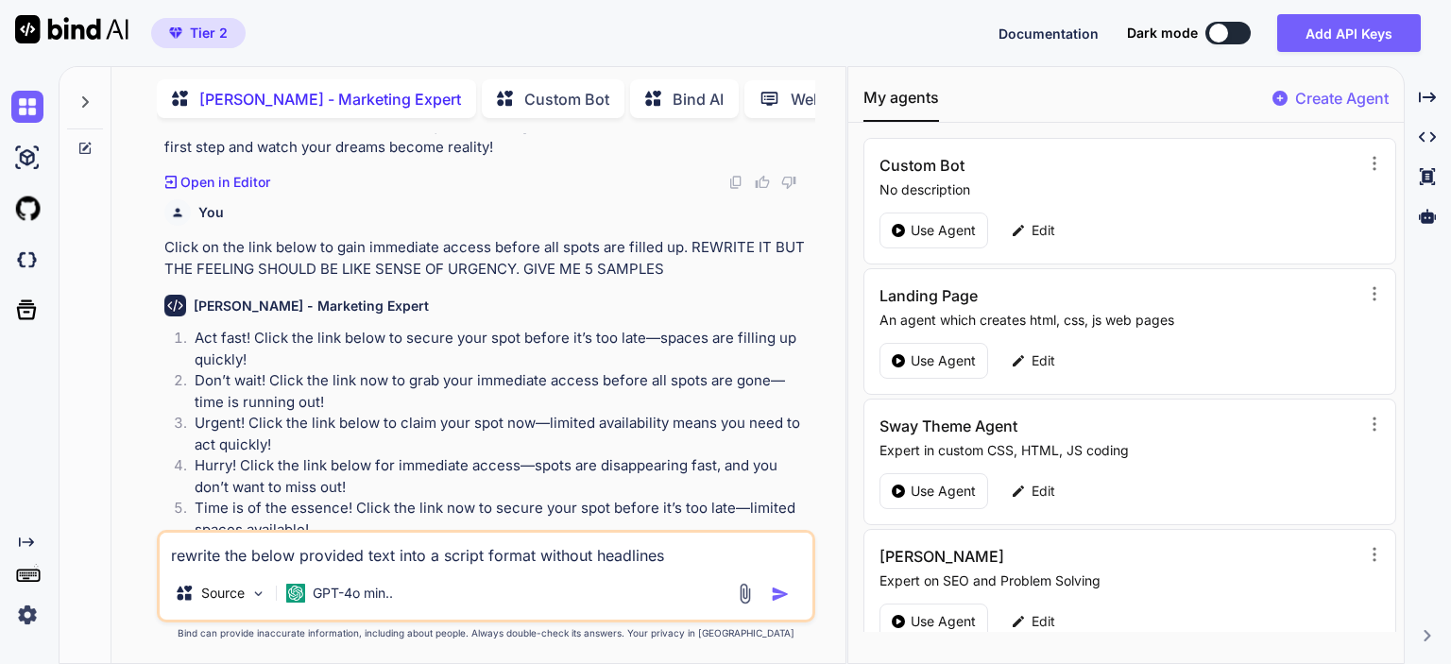
type textarea "x"
type textarea "rewrite the below provided text into a script format without headlines."
type textarea "x"
type textarea "rewrite the below provided text into a script format without headlines."
type textarea "x"
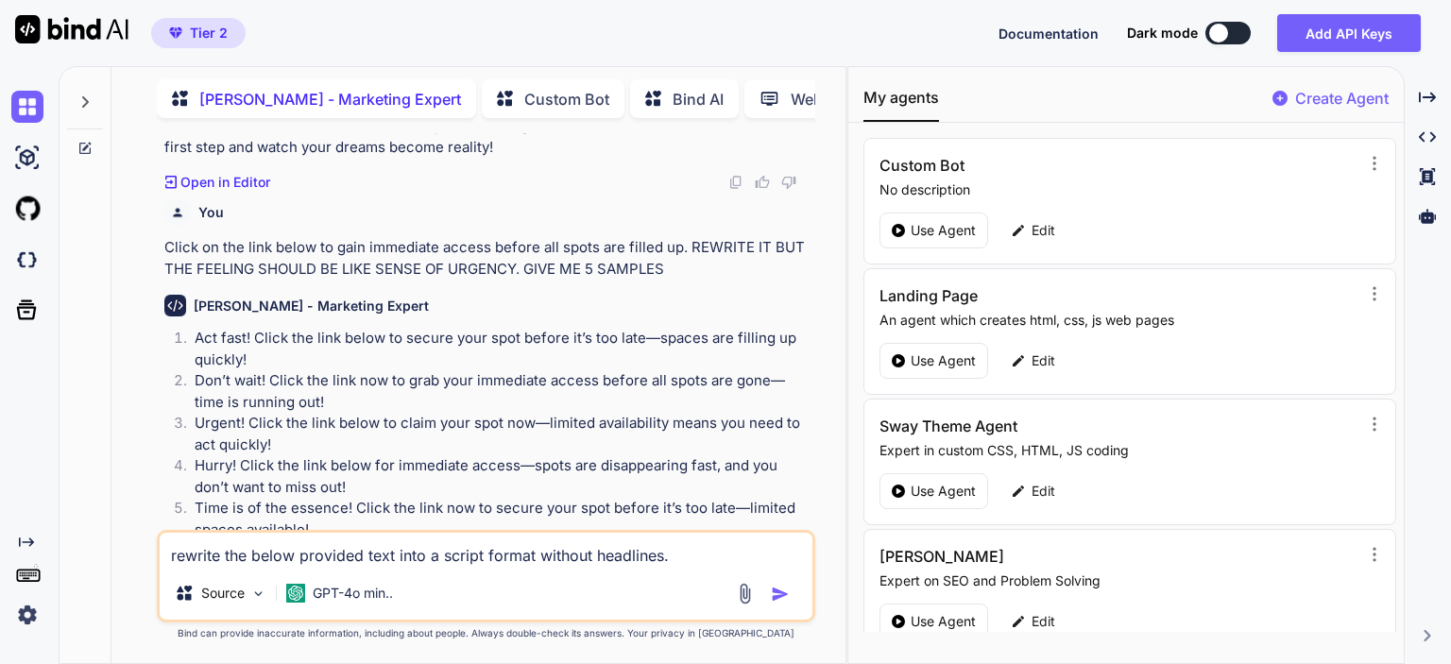
type textarea "rewrite the below provided text into a script format without headlines. M"
type textarea "x"
type textarea "rewrite the below provided text into a script format without headlines. Ma"
type textarea "x"
type textarea "rewrite the below provided text into a script format without headlines. Mak"
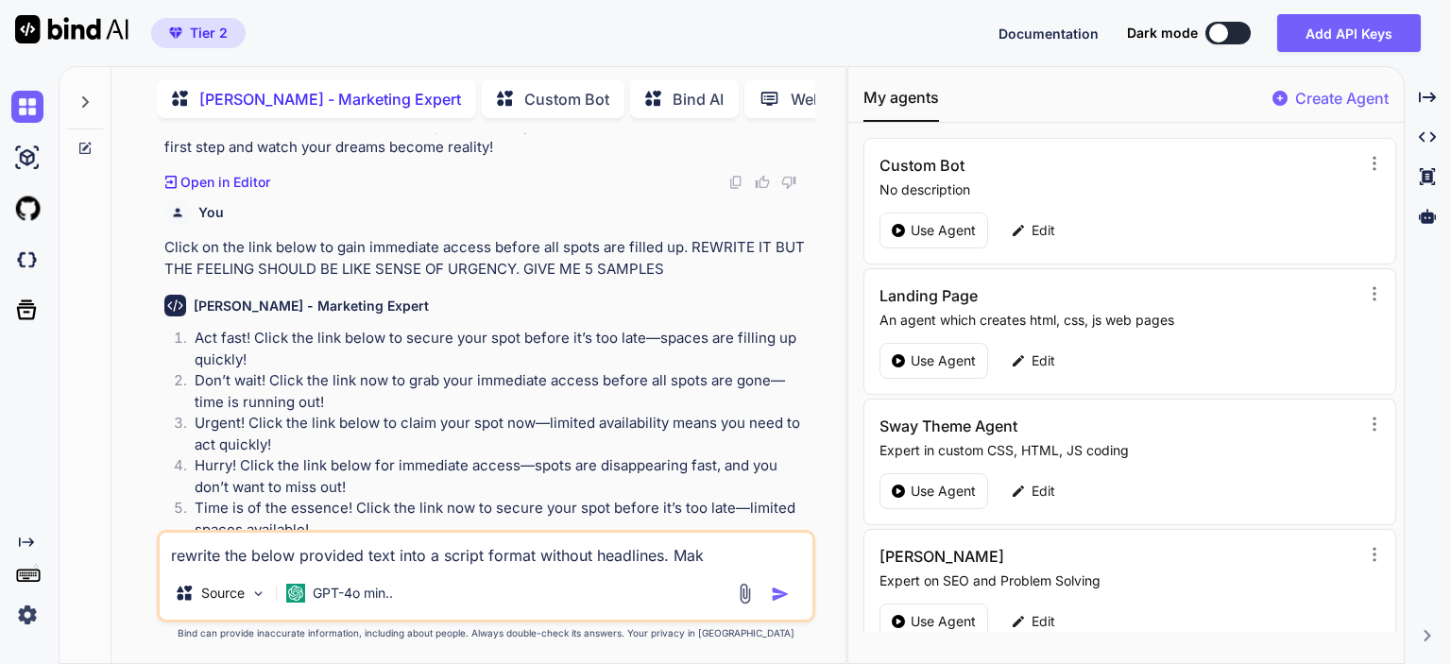
type textarea "x"
type textarea "rewrite the below provided text into a script format without headlines. Make"
type textarea "x"
type textarea "rewrite the below provided text into a script format without headlines. Make"
type textarea "x"
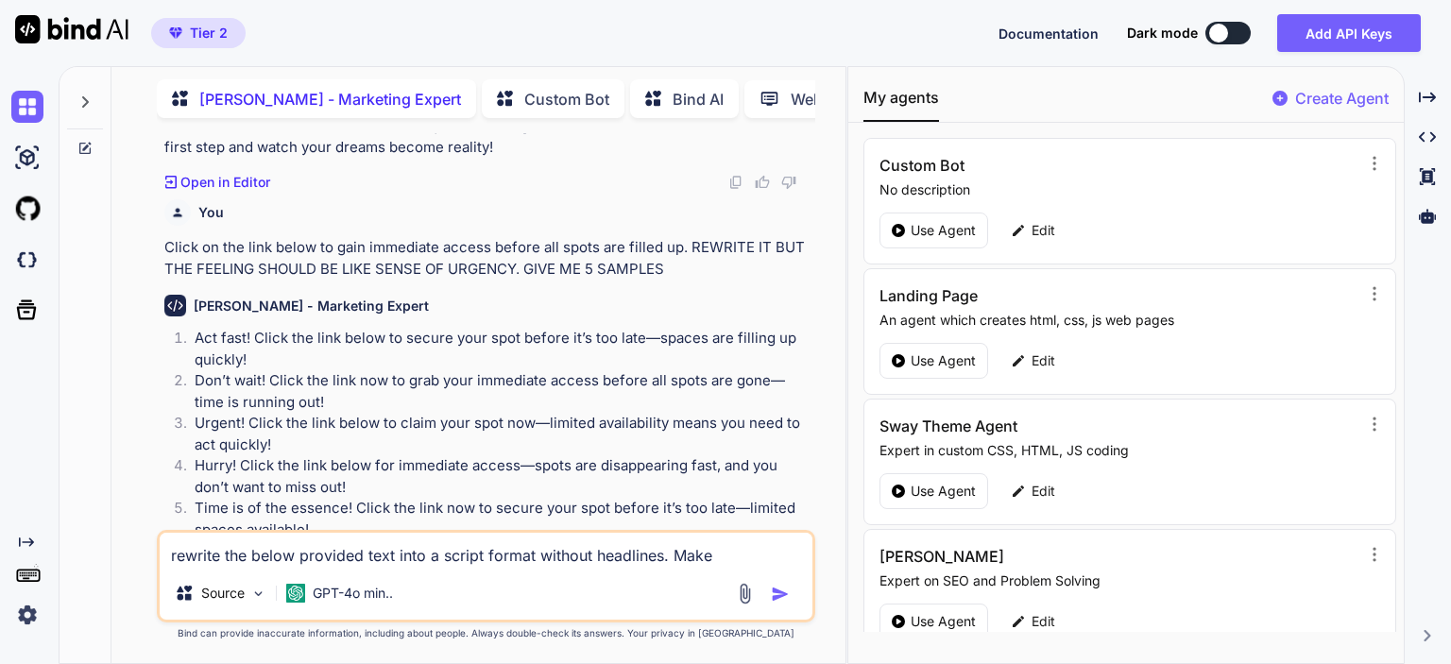
type textarea "rewrite the below provided text into a script format without headlines. Make"
type textarea "x"
type textarea "rewrite the below provided text into a script format without headlines. Mak"
type textarea "x"
type textarea "rewrite the below provided text into a script format without headlines. Ma"
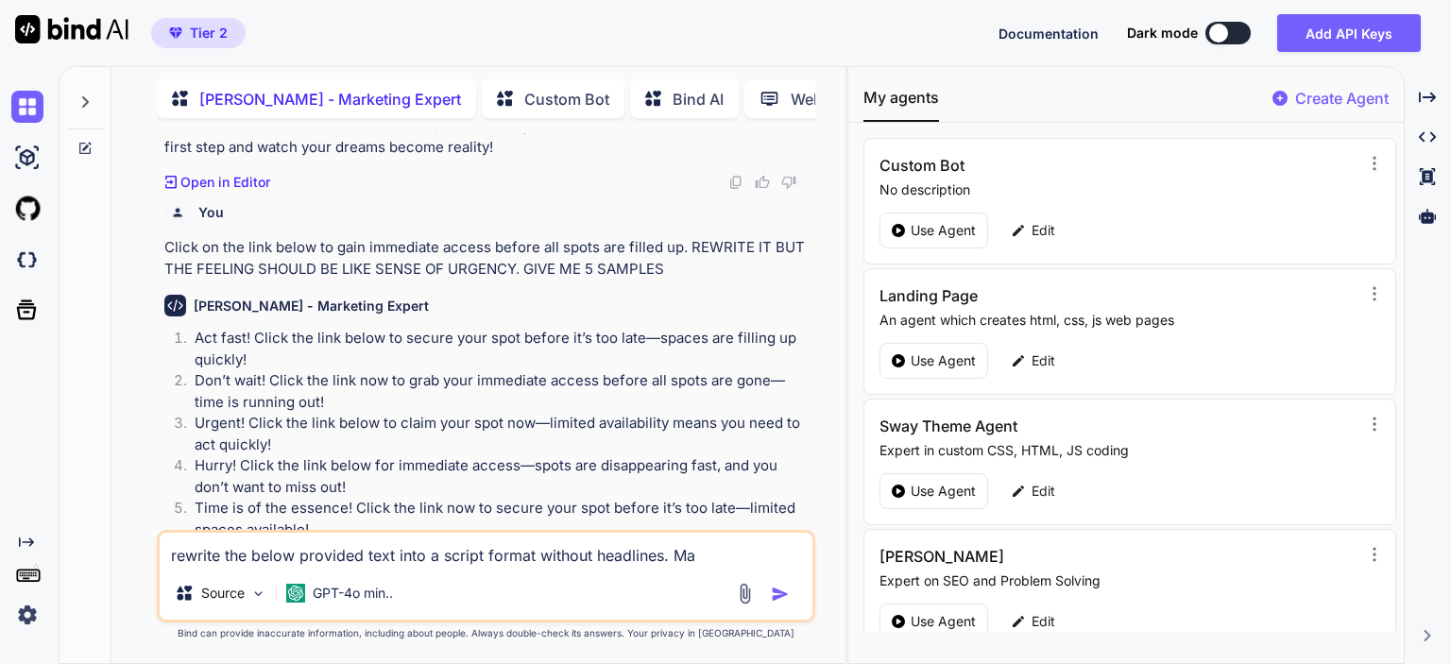
type textarea "x"
type textarea "rewrite the below provided text into a script format without headlines. M"
type textarea "x"
type textarea "rewrite the below provided text into a script format without headlines."
type textarea "x"
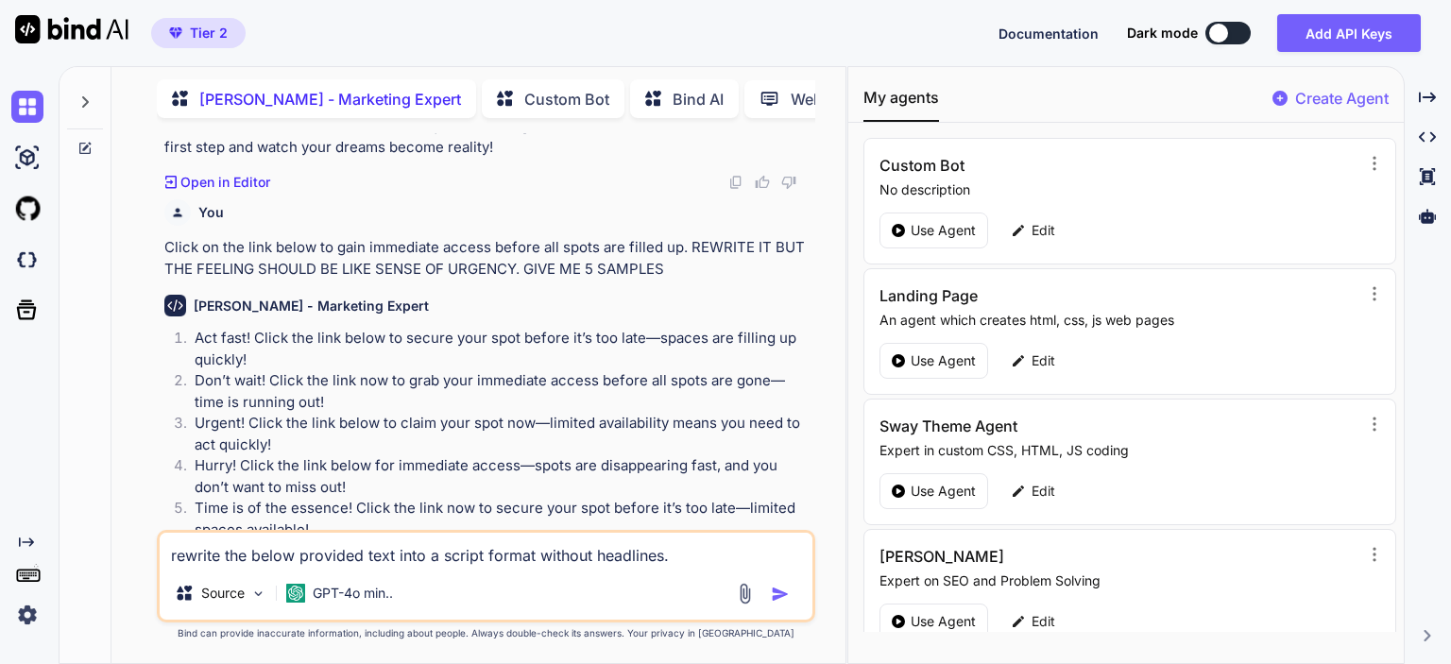
type textarea "rewrite the below provided text into a script format without headlines. t"
type textarea "x"
type textarea "rewrite the below provided text into a script format without headlines. th"
type textarea "x"
type textarea "rewrite the below provided text into a script format without headlines. the"
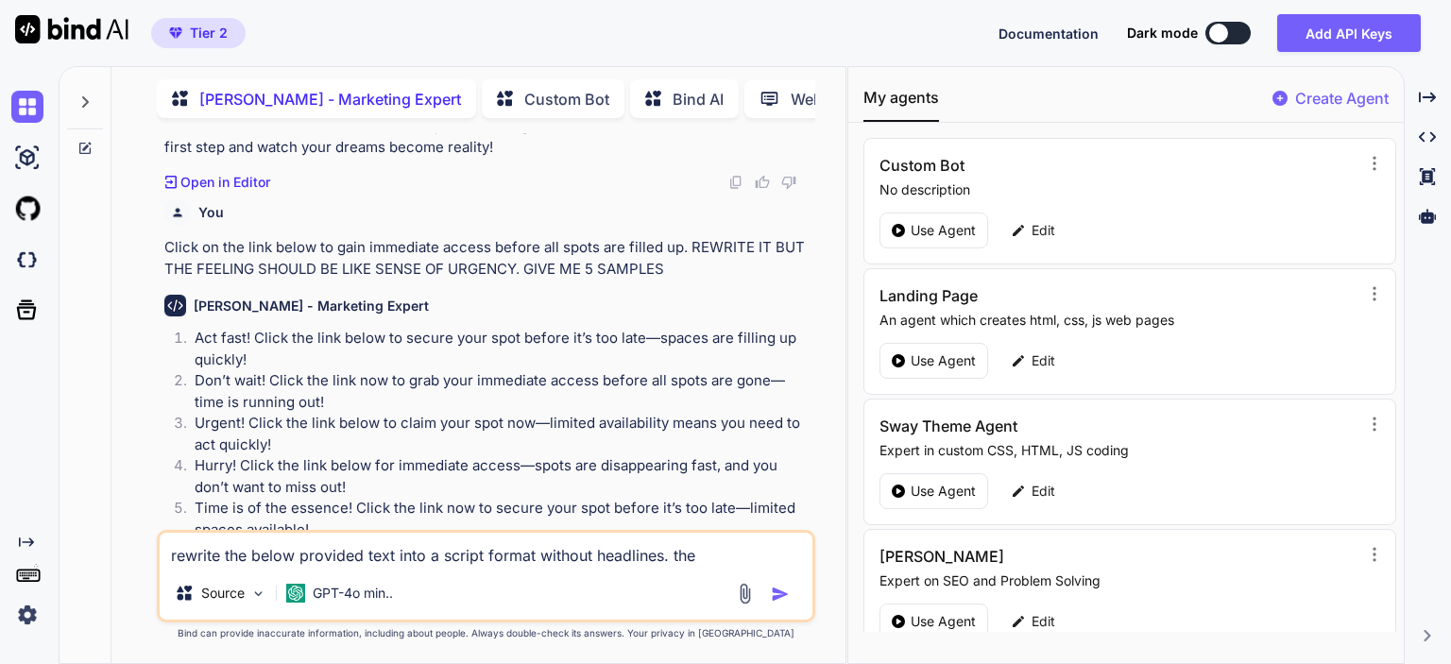
type textarea "x"
type textarea "rewrite the below provided text into a script format without headlines. the"
type textarea "x"
type textarea "rewrite the below provided text into a script format without headlines. the w"
type textarea "x"
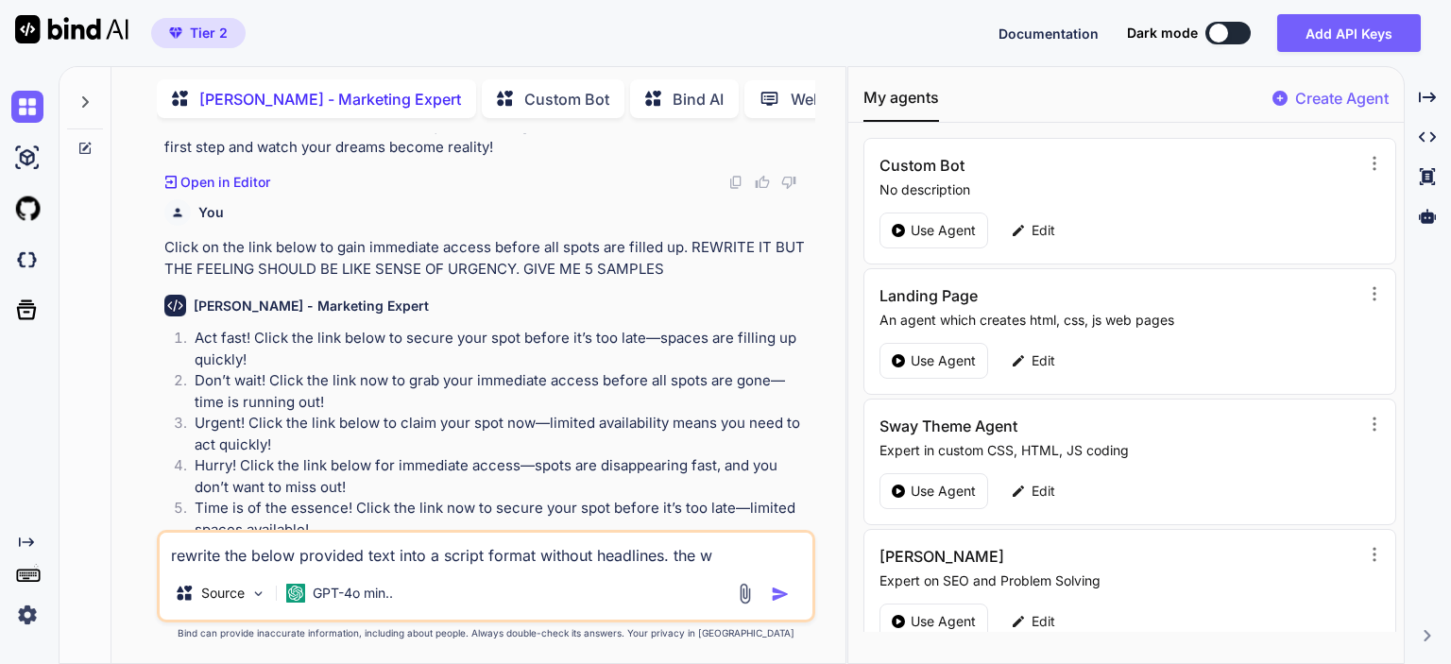
type textarea "rewrite the below provided text into a script format without headlines. the wr"
type textarea "x"
type textarea "rewrite the below provided text into a script format without headlines. the wri"
type textarea "x"
type textarea "rewrite the below provided text into a script format without headlines. the writ"
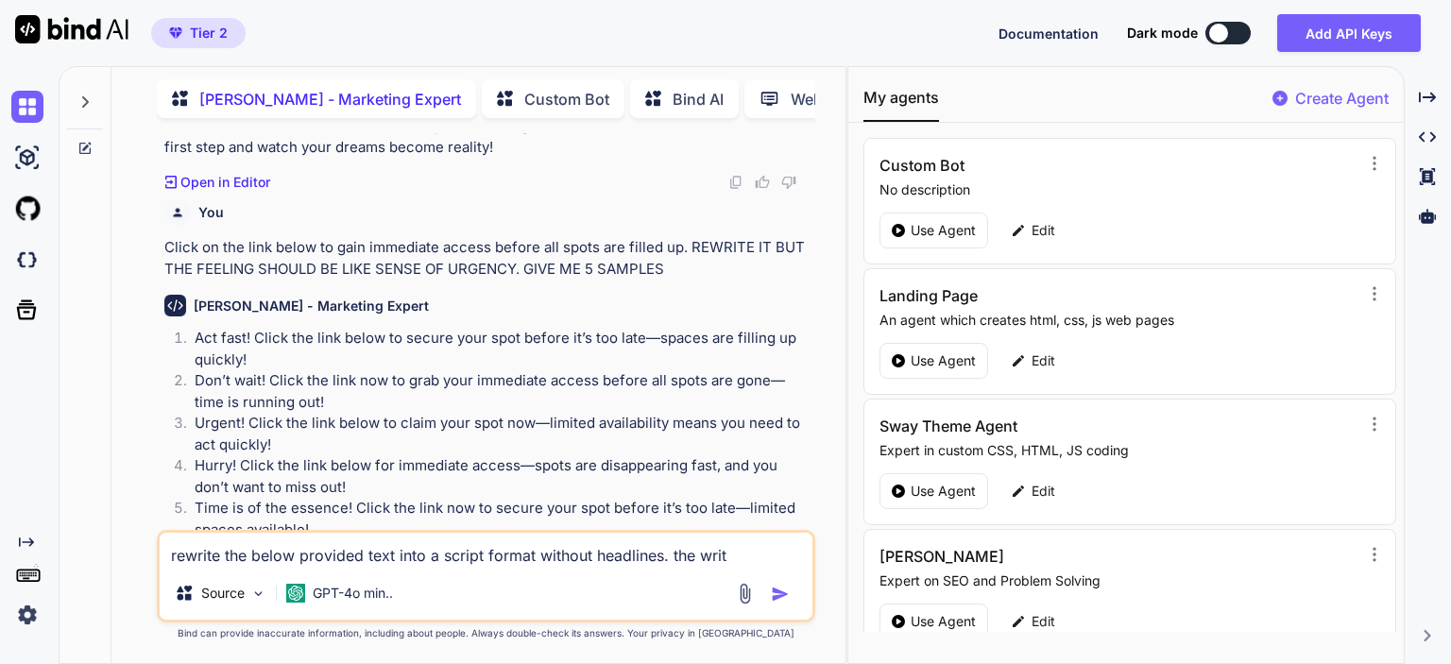
type textarea "x"
type textarea "rewrite the below provided text into a script format without headlines. the wri…"
type textarea "x"
type textarea "rewrite the below provided text into a script format without headlines. the wri…"
type textarea "x"
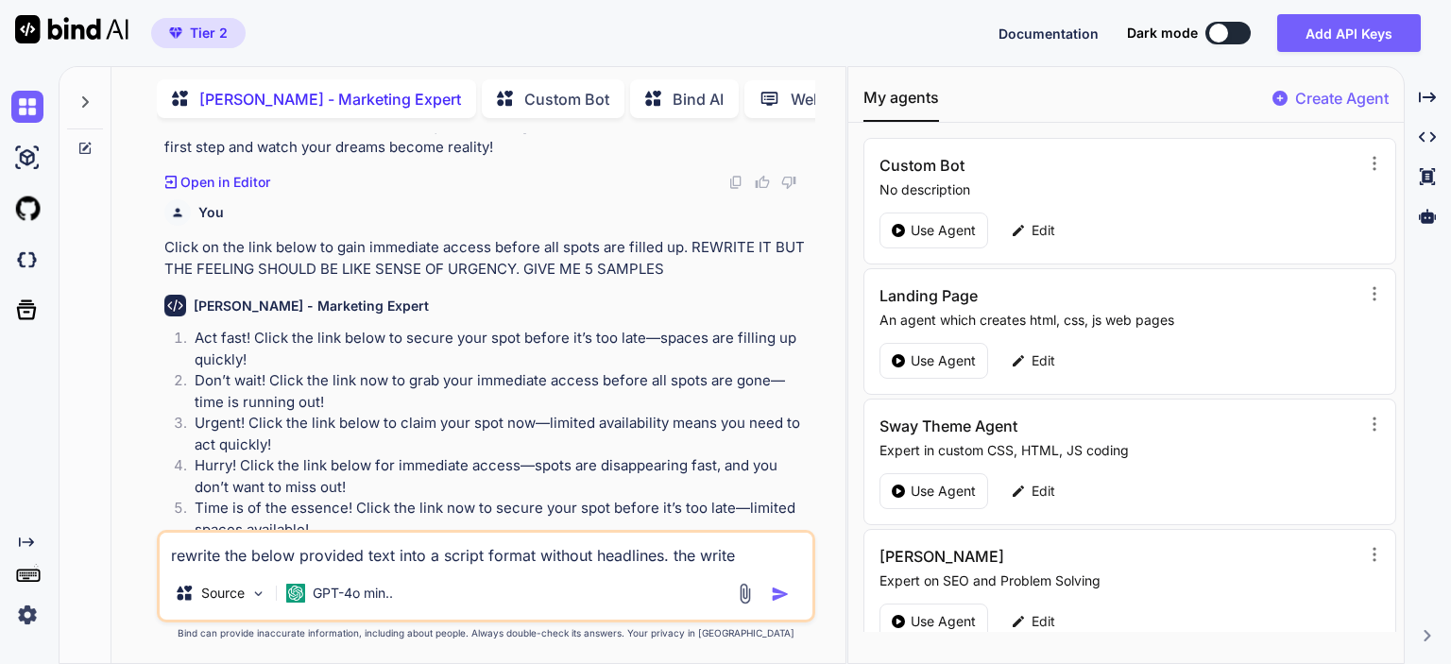
type textarea "rewrite the below provided text into a script format without headlines. the wri…"
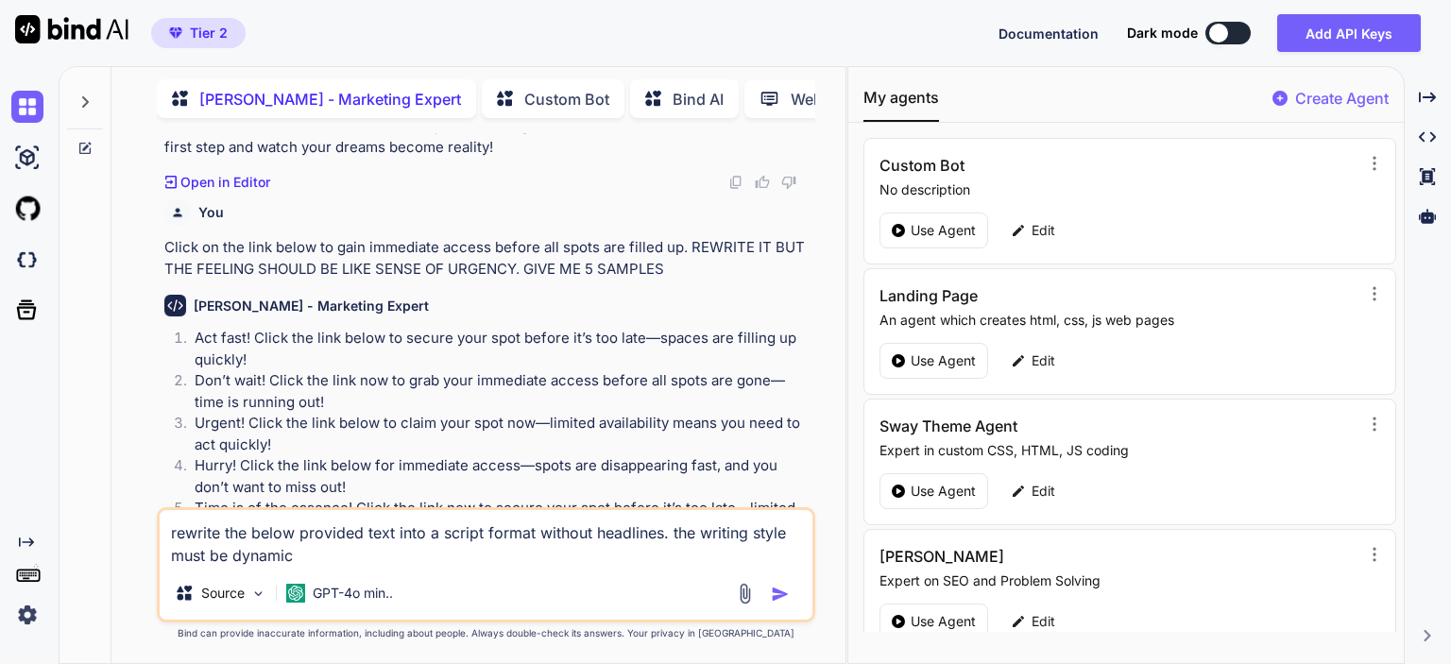
drag, startPoint x: 741, startPoint y: 533, endPoint x: 697, endPoint y: 536, distance: 43.6
click at [697, 536] on textarea "rewrite the below provided text into a script format without headlines. the wri…" at bounding box center [486, 538] width 653 height 57
click at [305, 557] on textarea "rewrite the below provided text into a script format without headlines. the sty…" at bounding box center [486, 538] width 653 height 57
drag, startPoint x: 231, startPoint y: 558, endPoint x: 170, endPoint y: 559, distance: 60.5
click at [170, 559] on textarea "rewrite the below provided text into a script format without headlines. the sty…" at bounding box center [486, 538] width 653 height 57
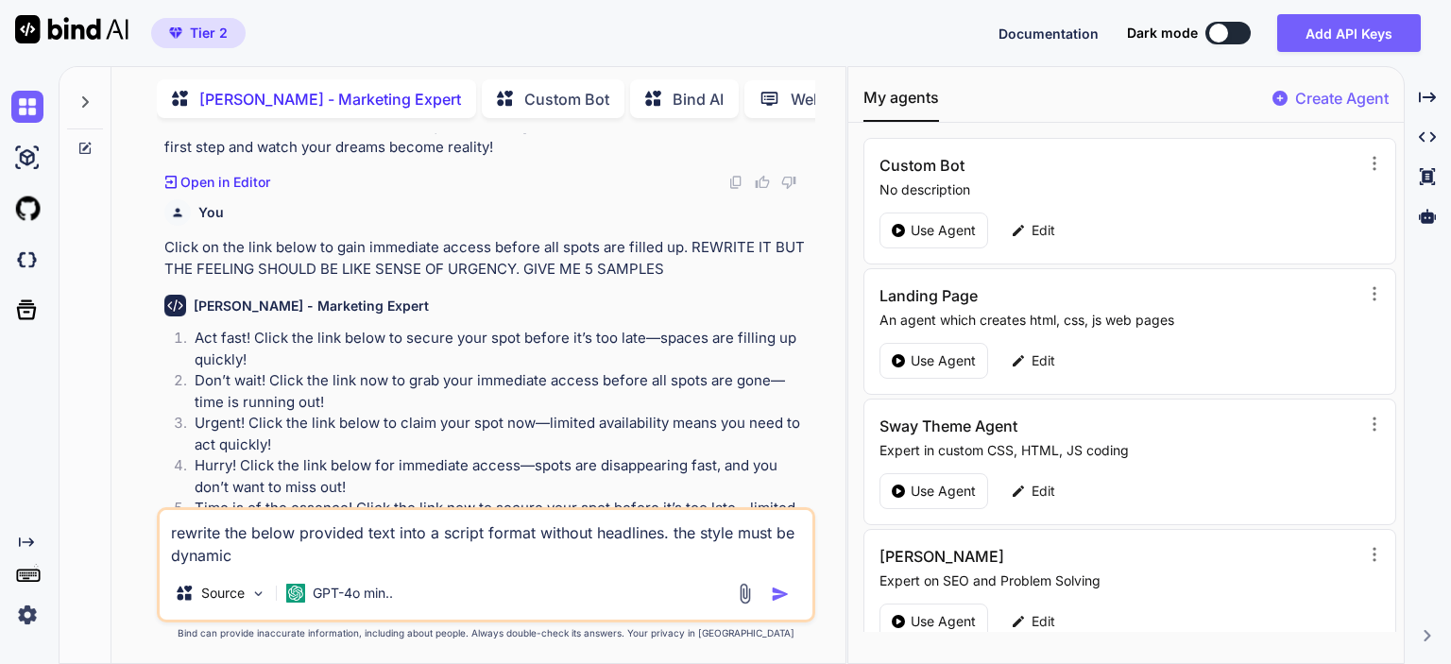
paste textarea ", interesting, helpful and try to entice people to want more info"
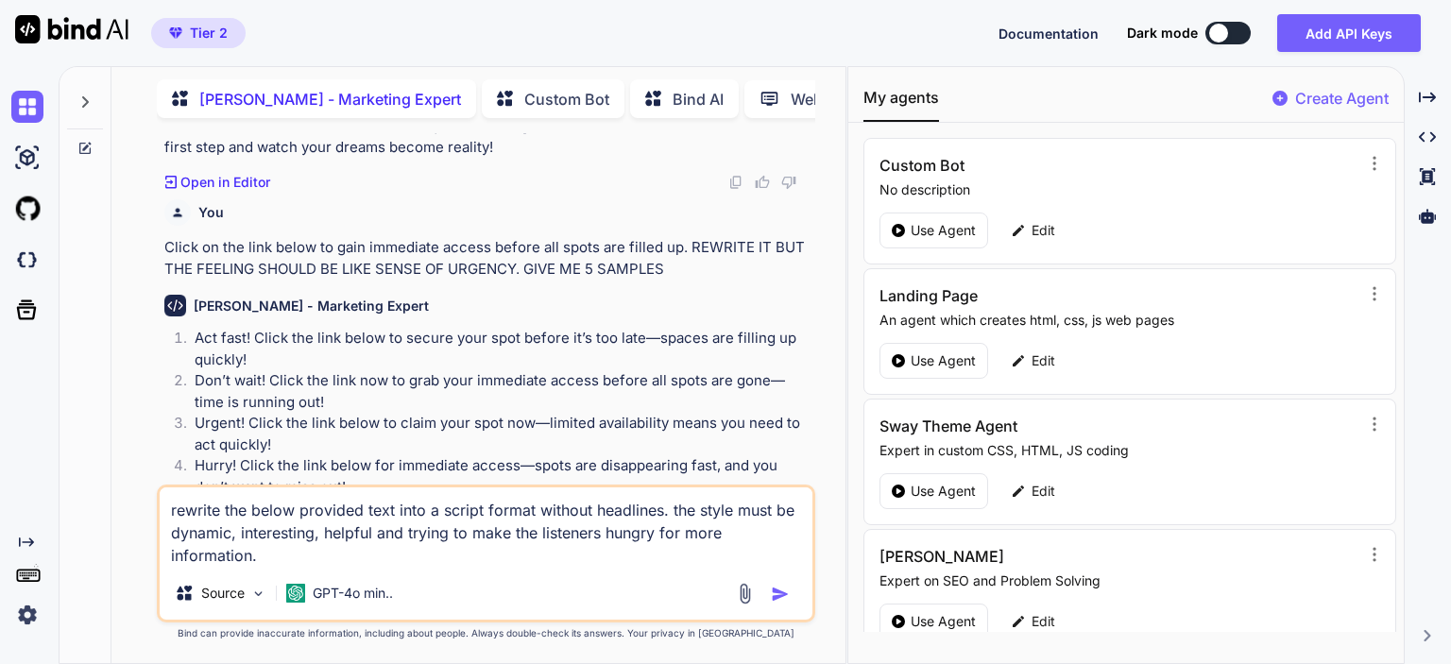
click at [272, 558] on textarea "rewrite the below provided text into a script format without headlines. the sty…" at bounding box center [486, 527] width 653 height 79
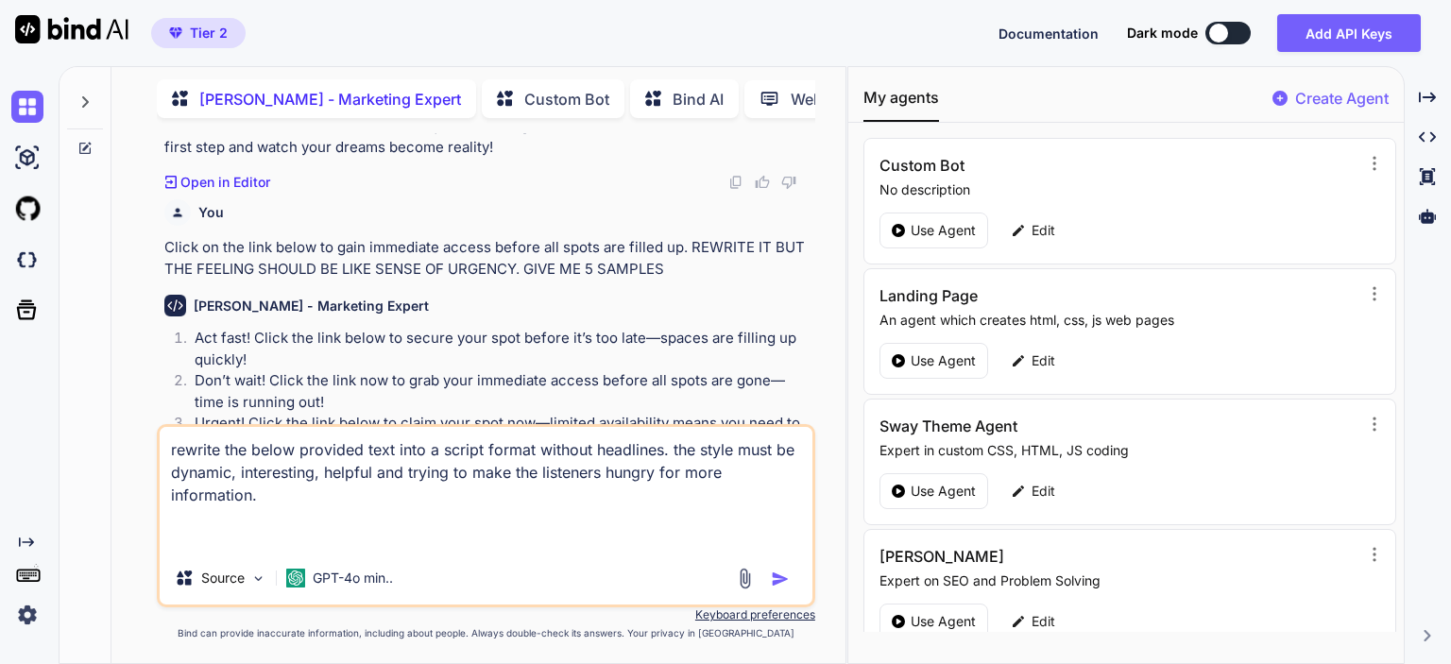
paste textarea "Loremip, Dolorsi, ame Consectetura, E sedd eius tempori utlab etd magn. A enim …"
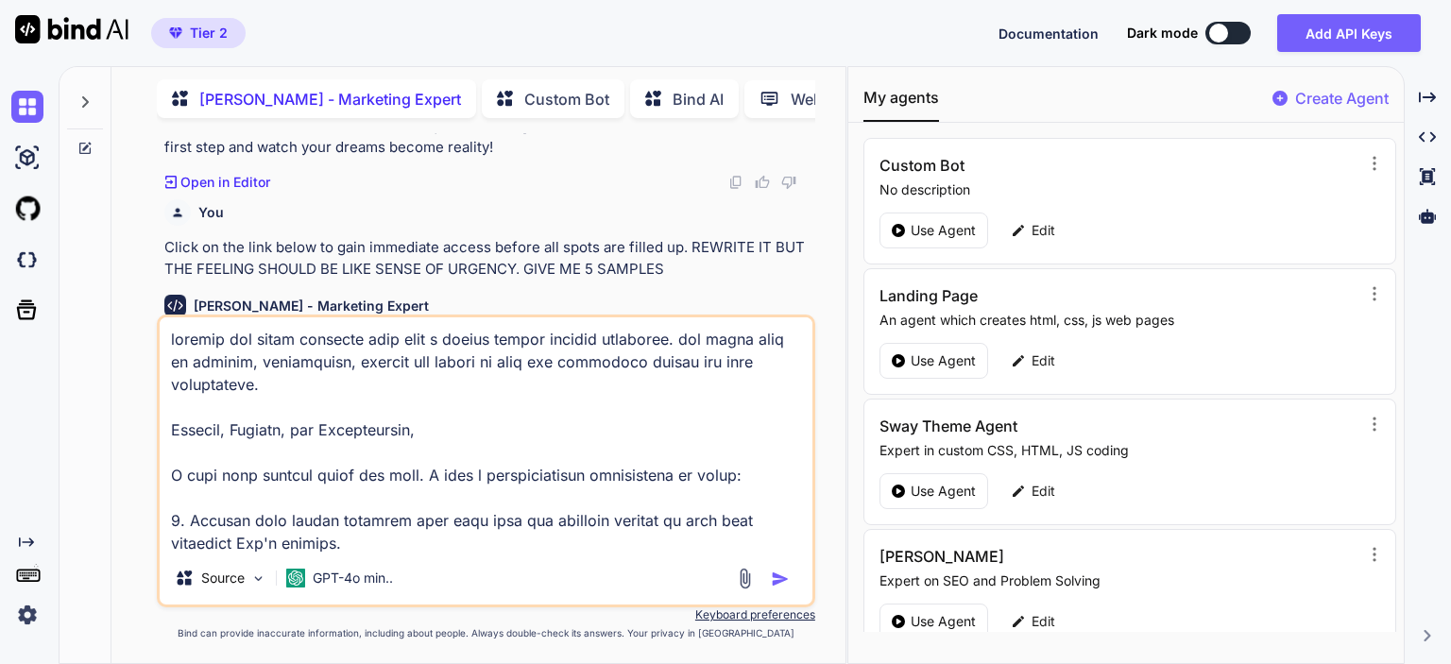
scroll to position [0, 0]
click at [309, 390] on textarea at bounding box center [486, 434] width 653 height 234
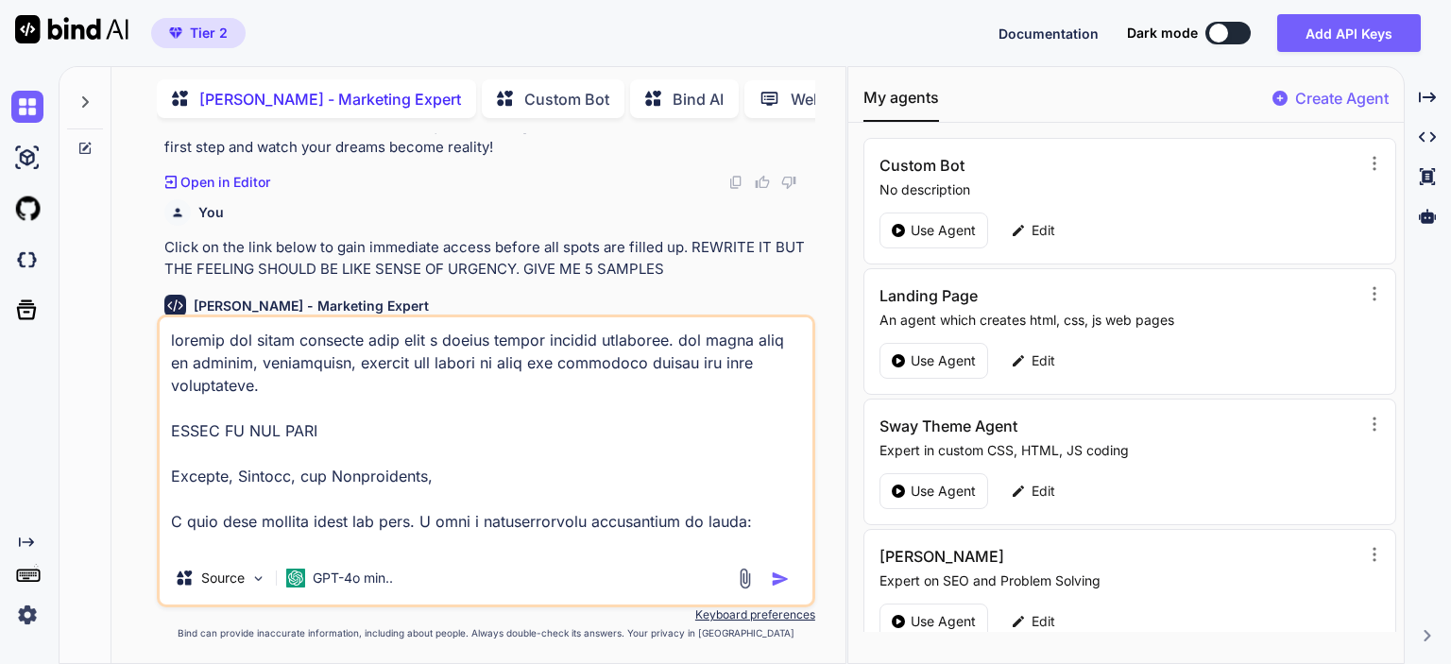
click at [777, 582] on img "button" at bounding box center [780, 579] width 19 height 19
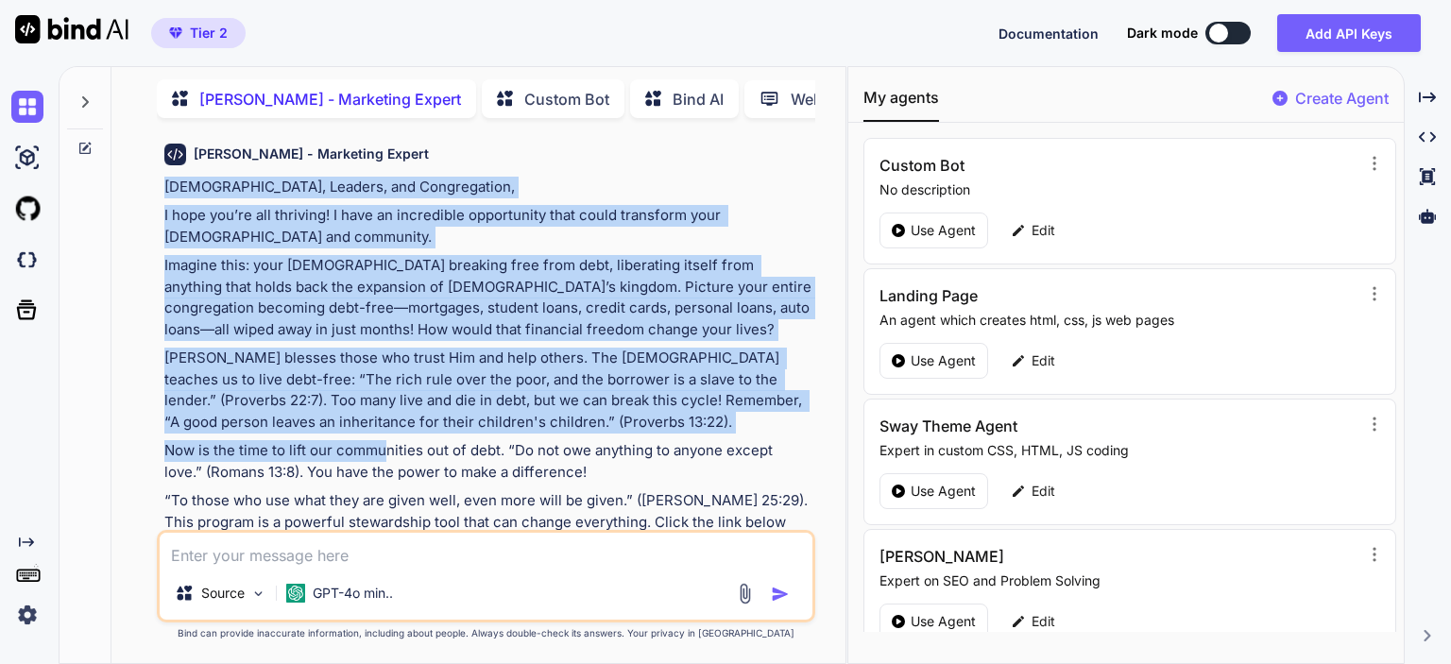
scroll to position [2696, 0]
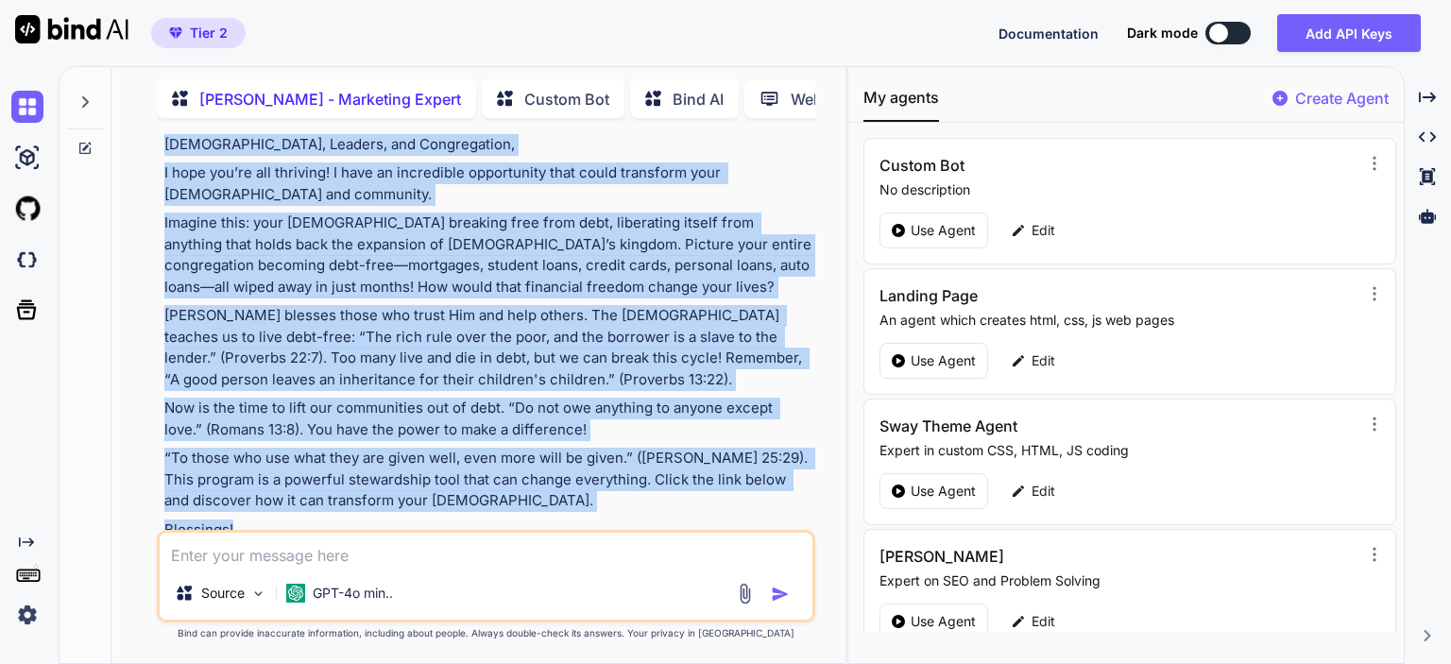
drag, startPoint x: 164, startPoint y: 195, endPoint x: 388, endPoint y: 495, distance: 374.7
click at [388, 495] on div "[DEMOGRAPHIC_DATA], Leaders, and Congregation, I hope you’re all thriving! I ha…" at bounding box center [487, 337] width 647 height 407
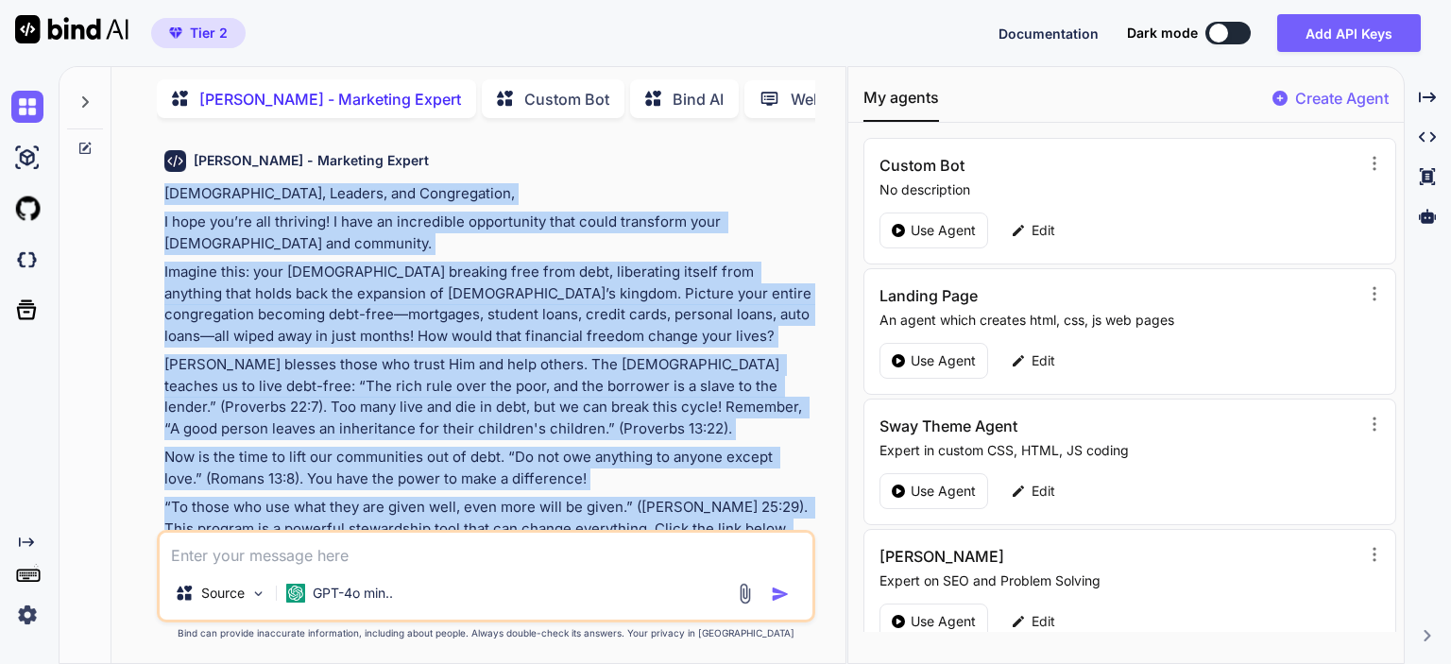
scroll to position [2601, 0]
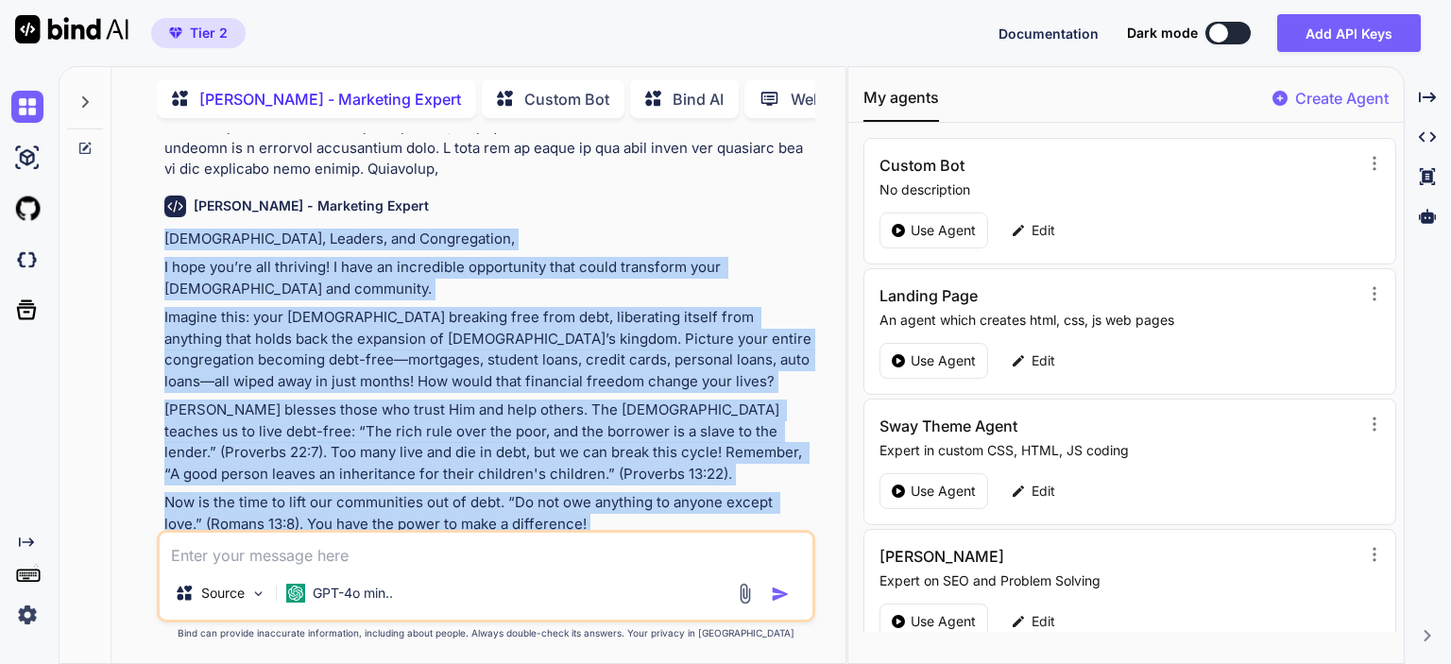
click at [366, 432] on p "[PERSON_NAME] blesses those who trust Him and help others. The [DEMOGRAPHIC_DAT…" at bounding box center [487, 442] width 647 height 85
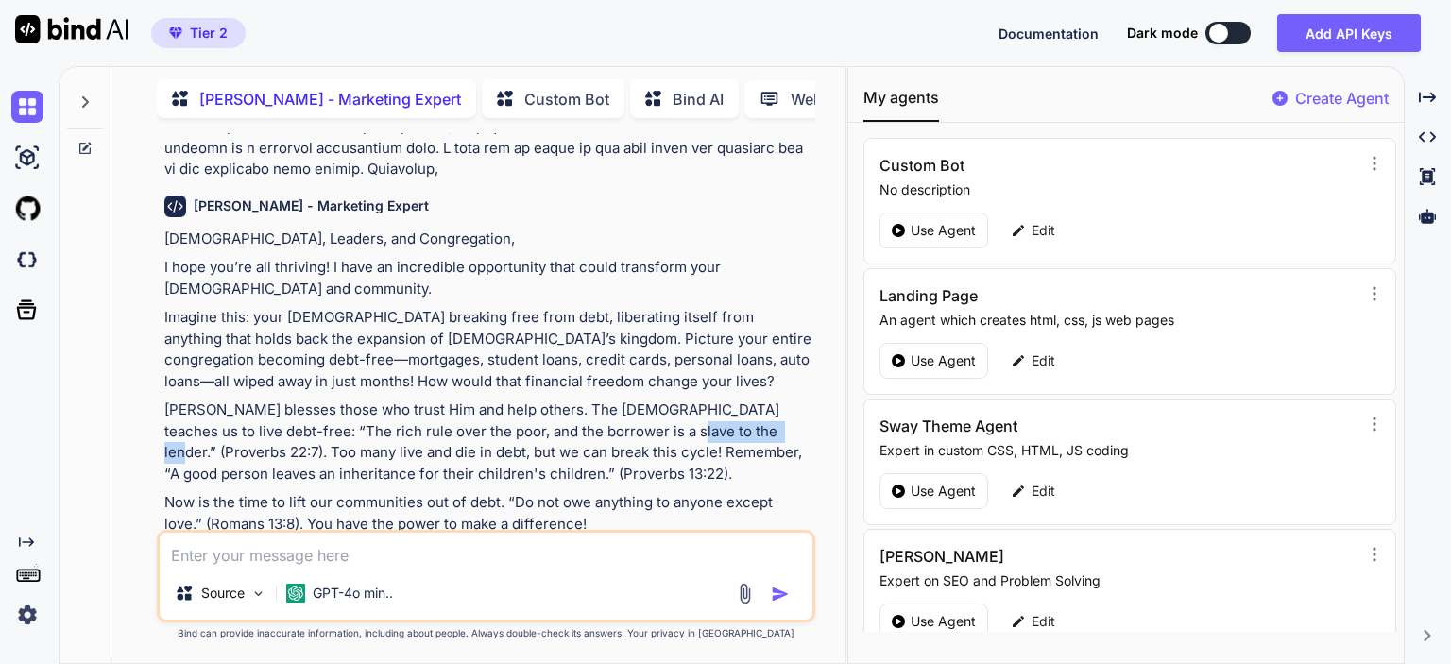
drag, startPoint x: 601, startPoint y: 383, endPoint x: 705, endPoint y: 387, distance: 104.0
click at [705, 400] on p "[PERSON_NAME] blesses those who trust Him and help others. The [DEMOGRAPHIC_DAT…" at bounding box center [487, 442] width 647 height 85
click at [620, 400] on p "[PERSON_NAME] blesses those who trust Him and help others. The [DEMOGRAPHIC_DAT…" at bounding box center [487, 442] width 647 height 85
drag, startPoint x: 601, startPoint y: 387, endPoint x: 703, endPoint y: 387, distance: 102.0
click at [703, 400] on p "[PERSON_NAME] blesses those who trust Him and help others. The [DEMOGRAPHIC_DAT…" at bounding box center [487, 442] width 647 height 85
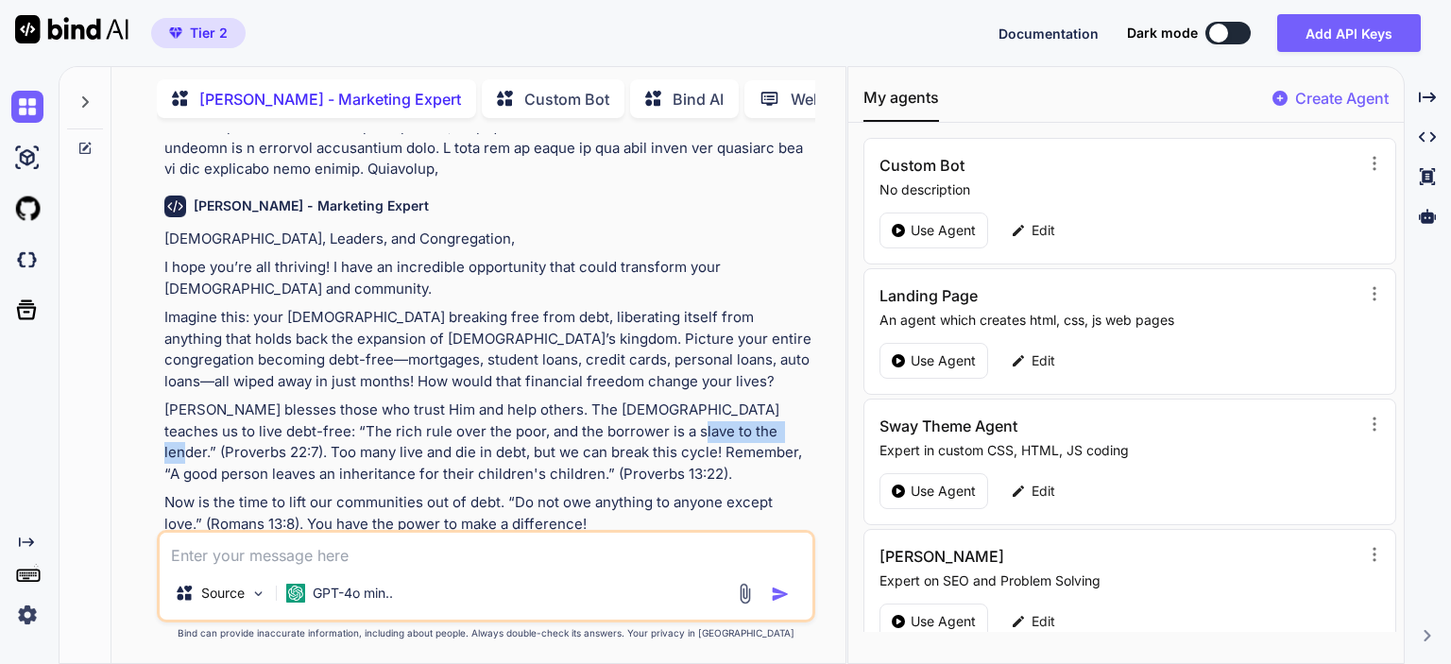
click at [643, 400] on p "[PERSON_NAME] blesses those who trust Him and help others. The [DEMOGRAPHIC_DAT…" at bounding box center [487, 442] width 647 height 85
drag, startPoint x: 357, startPoint y: 434, endPoint x: 469, endPoint y: 434, distance: 111.5
click at [469, 434] on p "[PERSON_NAME] blesses those who trust Him and help others. The [DEMOGRAPHIC_DAT…" at bounding box center [487, 442] width 647 height 85
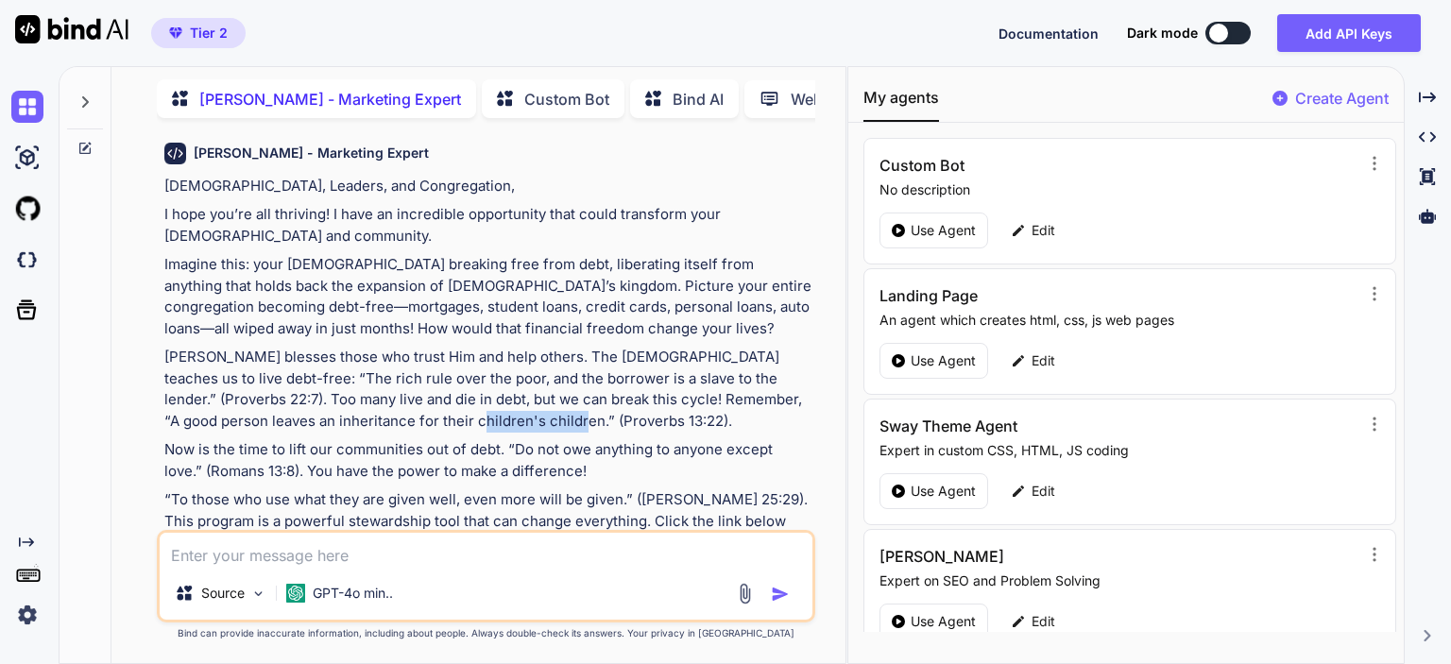
scroll to position [2696, 0]
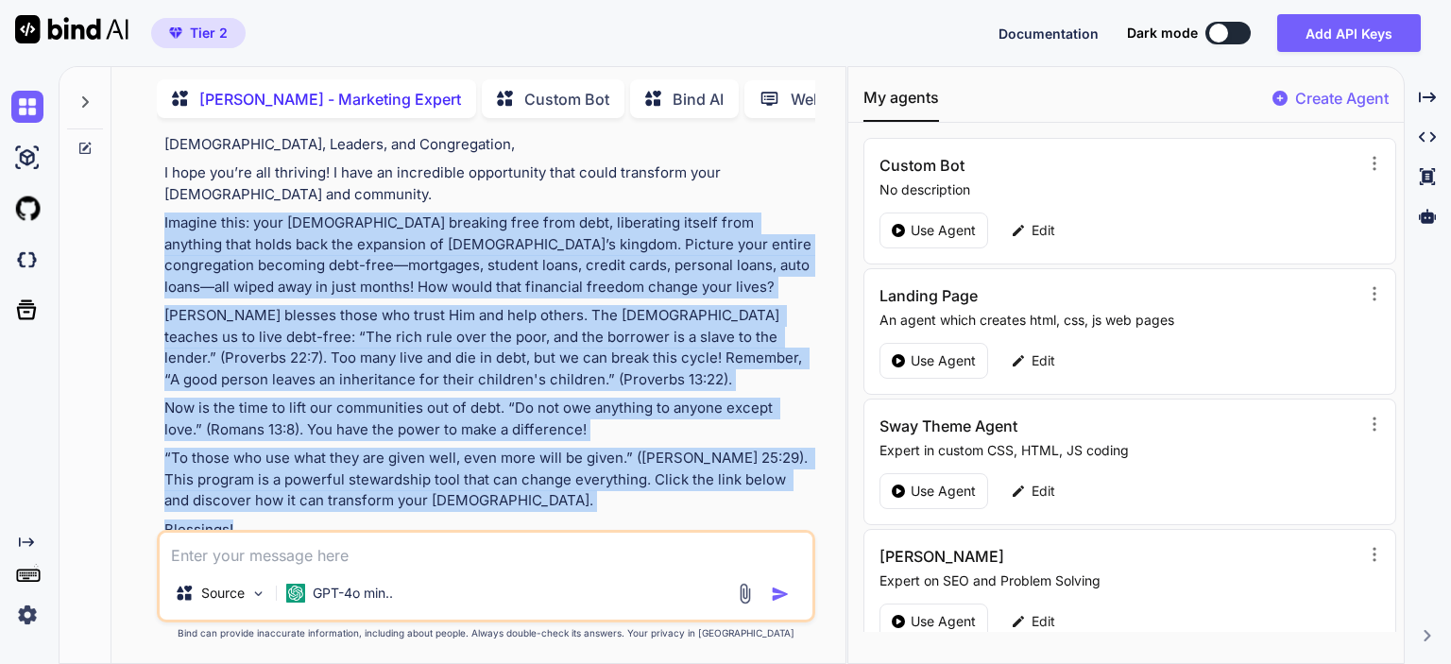
drag, startPoint x: 241, startPoint y: 485, endPoint x: 138, endPoint y: 180, distance: 321.2
click at [138, 180] on div "You [PERSON_NAME] - Marketing Expert Ready to break free from debt? At Debt Fre…" at bounding box center [486, 398] width 719 height 530
click at [167, 305] on p "[PERSON_NAME] blesses those who trust Him and help others. The [DEMOGRAPHIC_DAT…" at bounding box center [487, 347] width 647 height 85
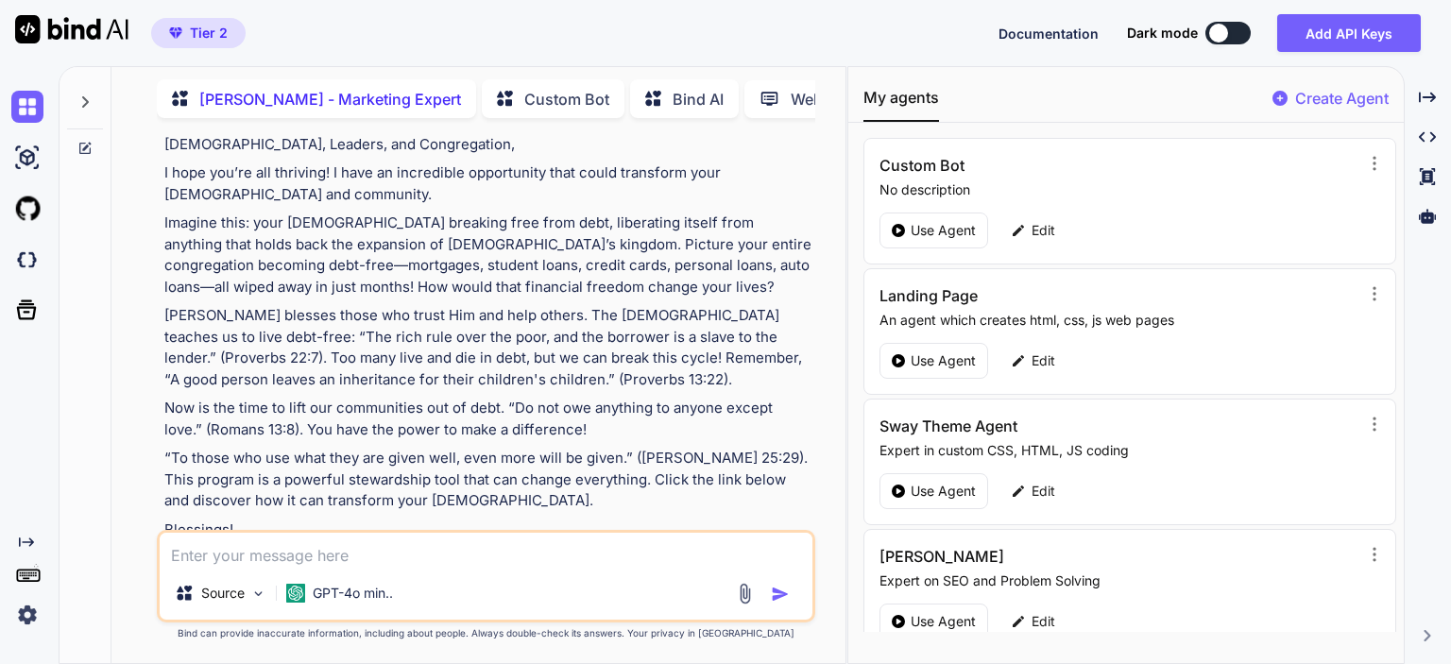
click at [732, 557] on img at bounding box center [735, 564] width 15 height 15
